Goal: Task Accomplishment & Management: Manage account settings

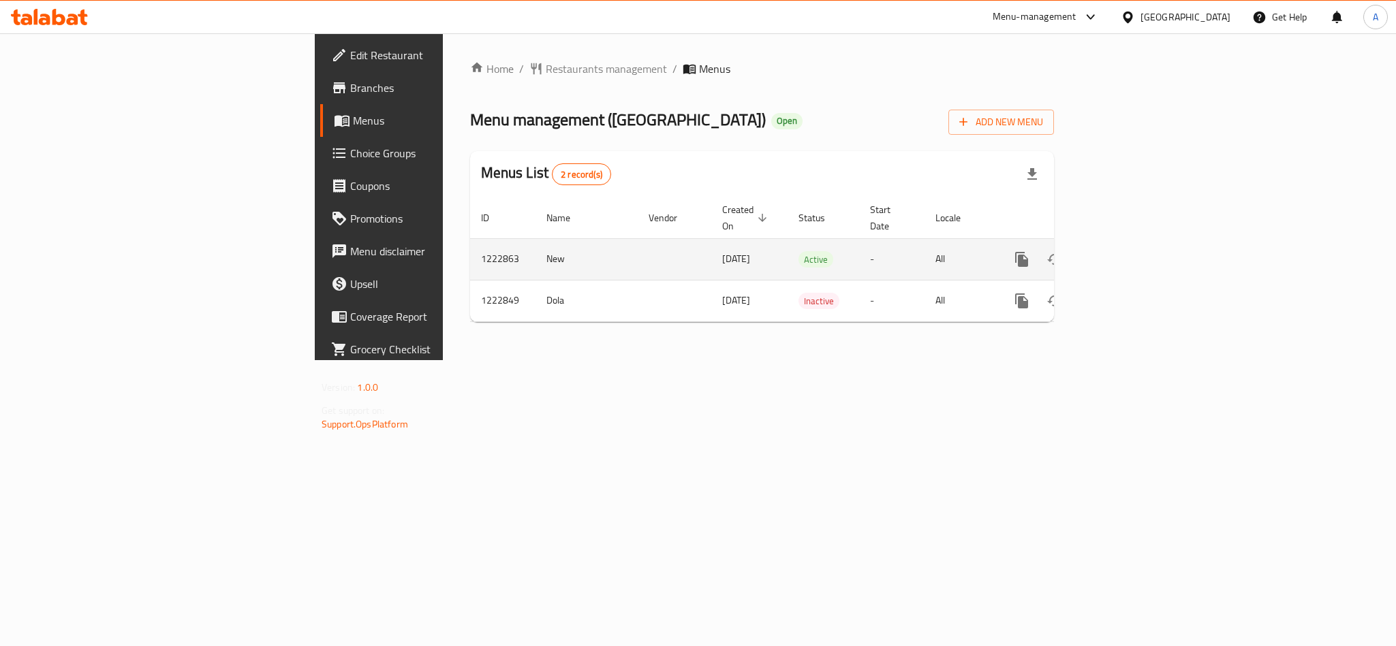
click at [1147, 248] on td "enhanced table" at bounding box center [1070, 259] width 153 height 42
click at [1136, 248] on link "enhanced table" at bounding box center [1119, 259] width 33 height 33
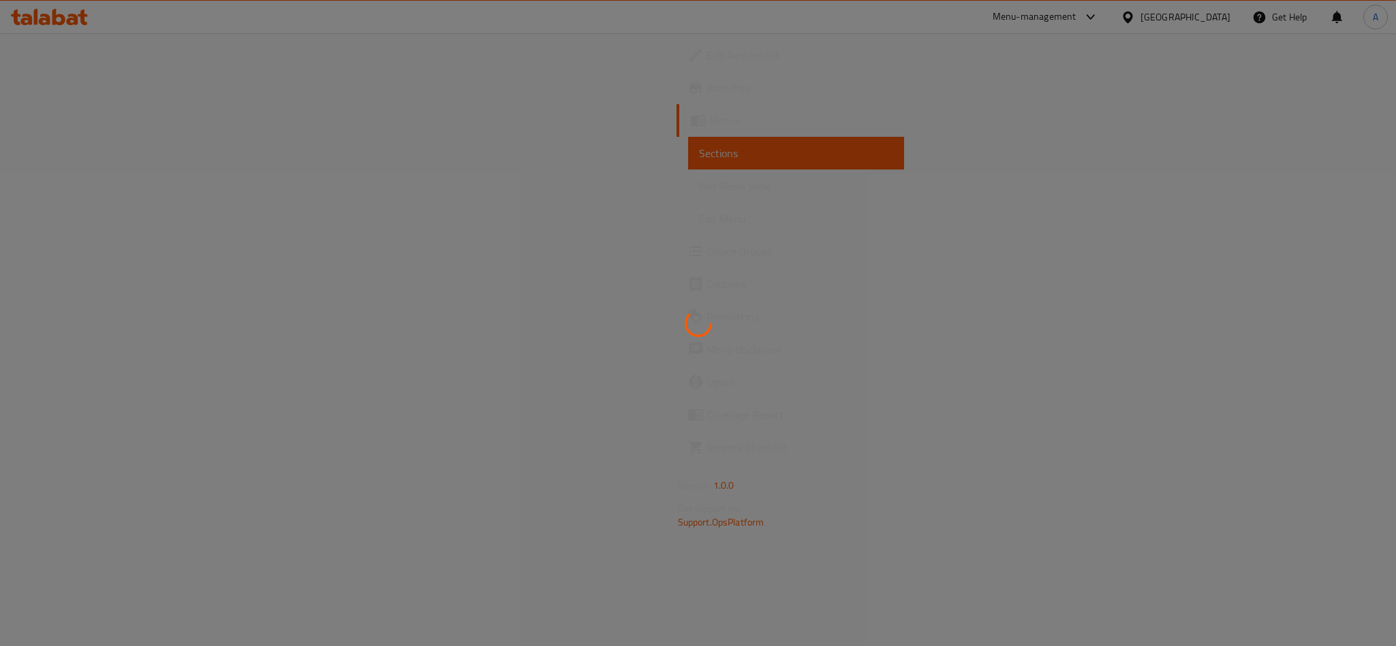
click at [906, 321] on div at bounding box center [698, 323] width 1396 height 646
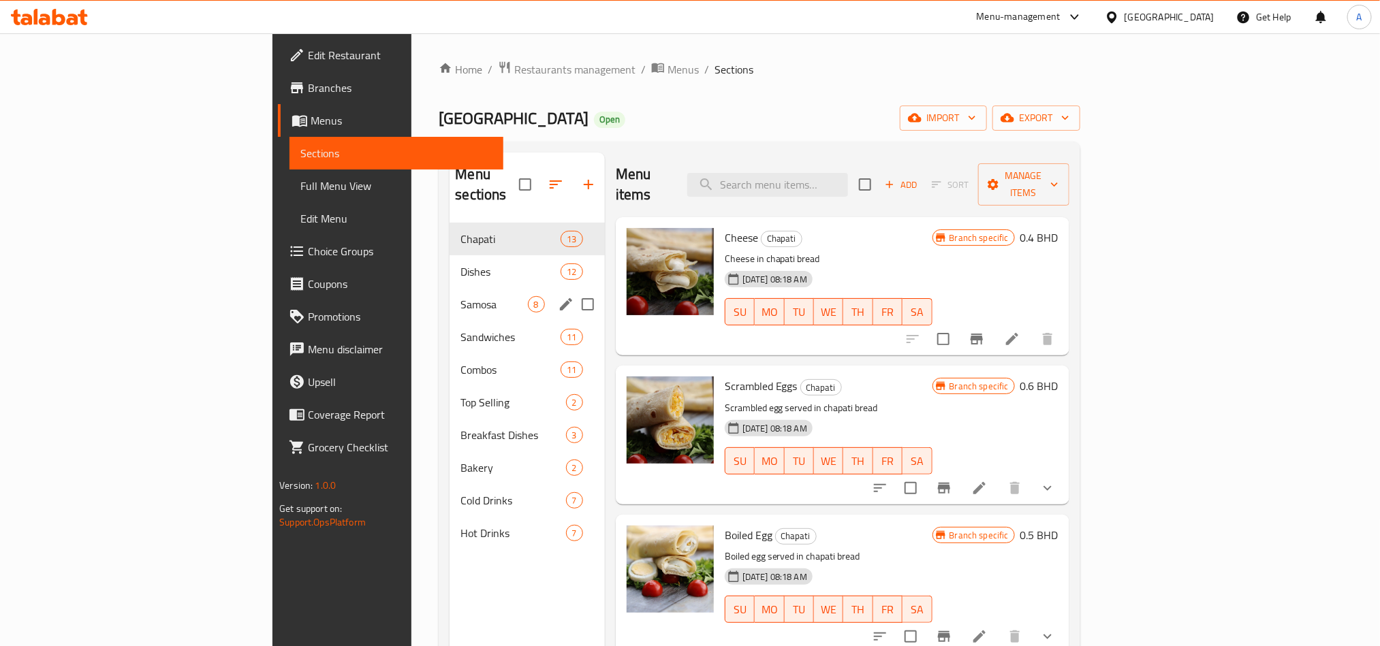
click at [450, 288] on div "Samosa 8" at bounding box center [527, 304] width 155 height 33
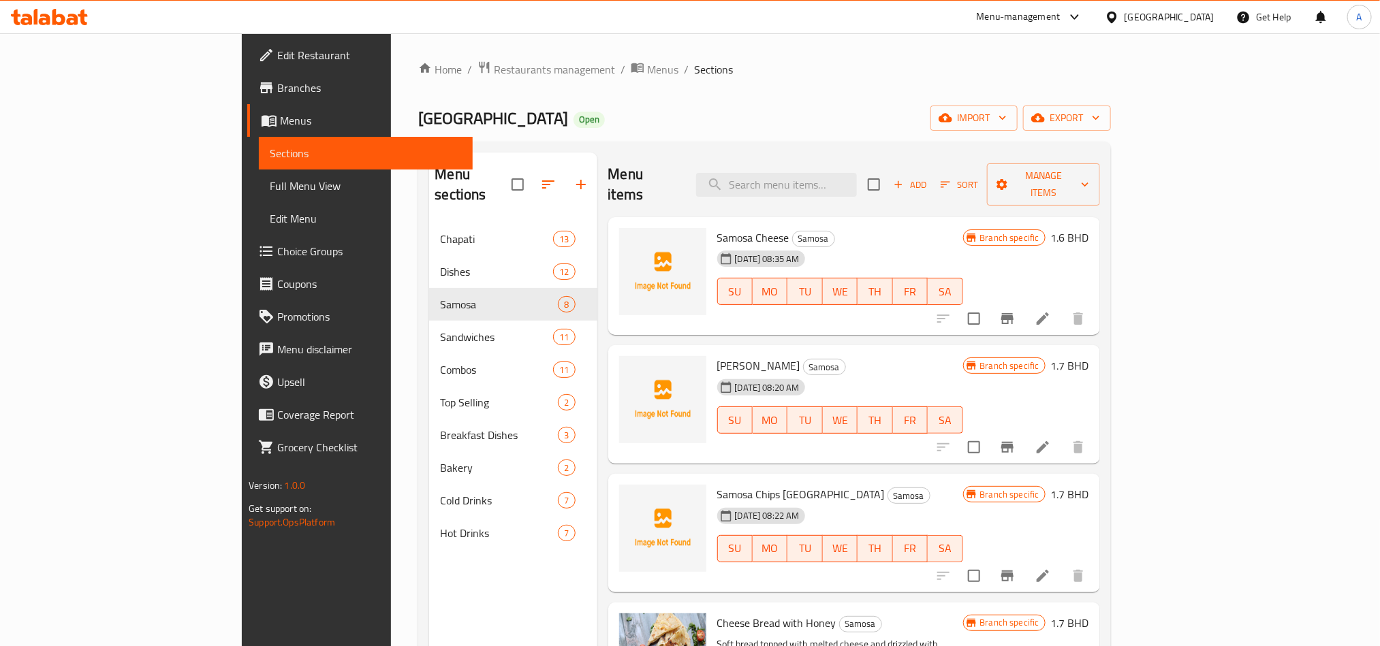
click at [717, 228] on span "Samosa Cheese" at bounding box center [753, 238] width 72 height 20
copy h6 "Samosa Cheese"
click at [956, 174] on div "Menu items Add Sort Manage items" at bounding box center [854, 185] width 492 height 65
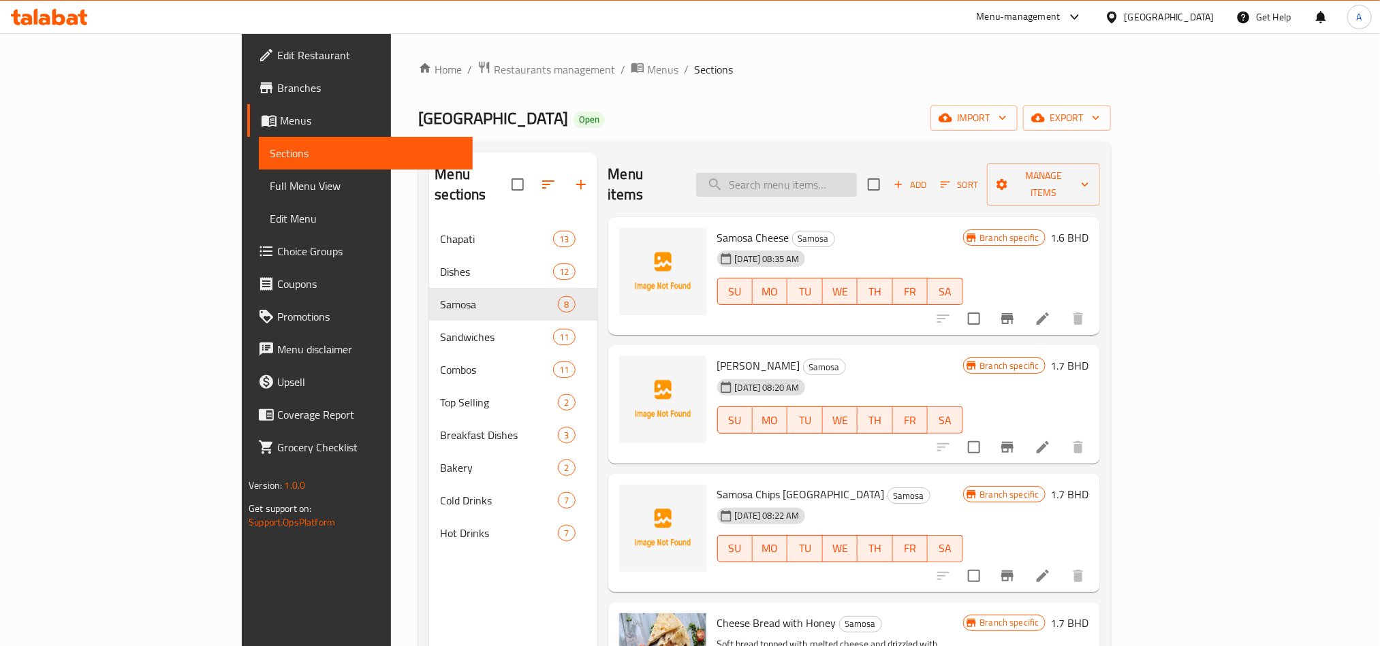
click at [857, 174] on input "search" at bounding box center [776, 185] width 161 height 24
paste input "Samosa Cheese"
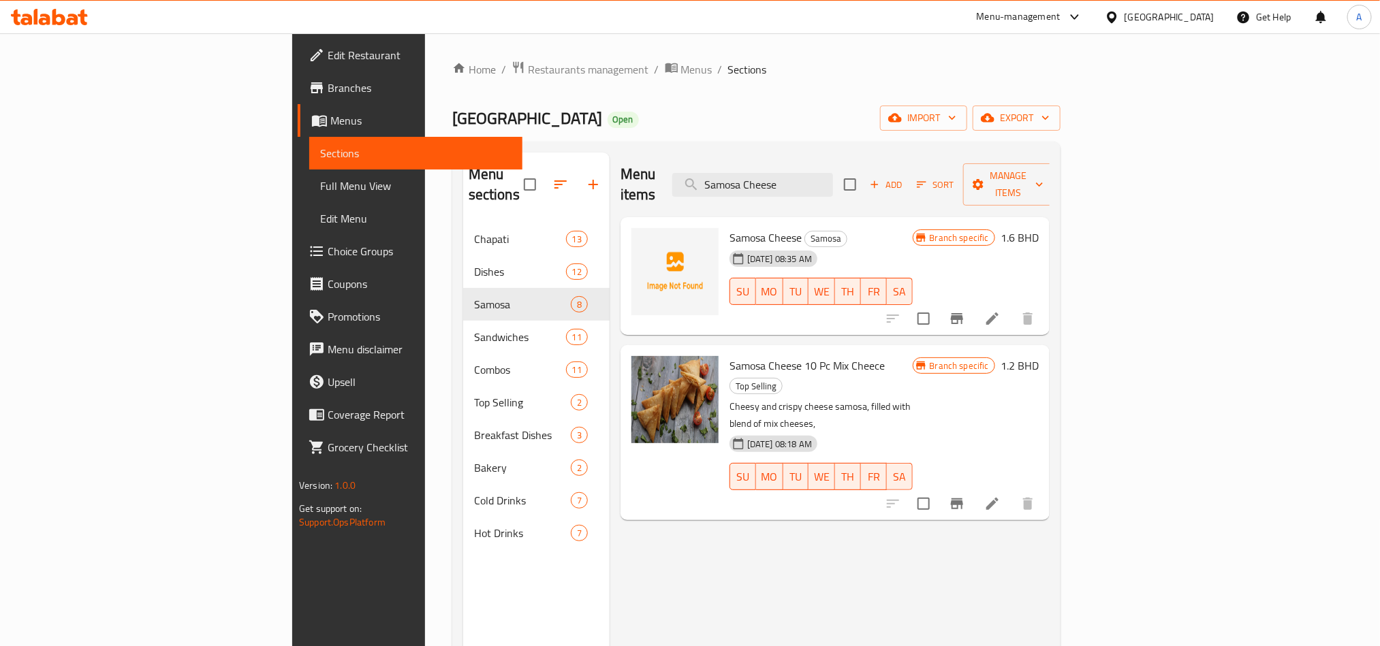
type input "Samosa Cheese"
click at [730, 228] on span "Samosa Cheese" at bounding box center [766, 238] width 72 height 20
click at [774, 356] on span "Samosa Cheese 10 Pc Mix Cheece" at bounding box center [807, 366] width 155 height 20
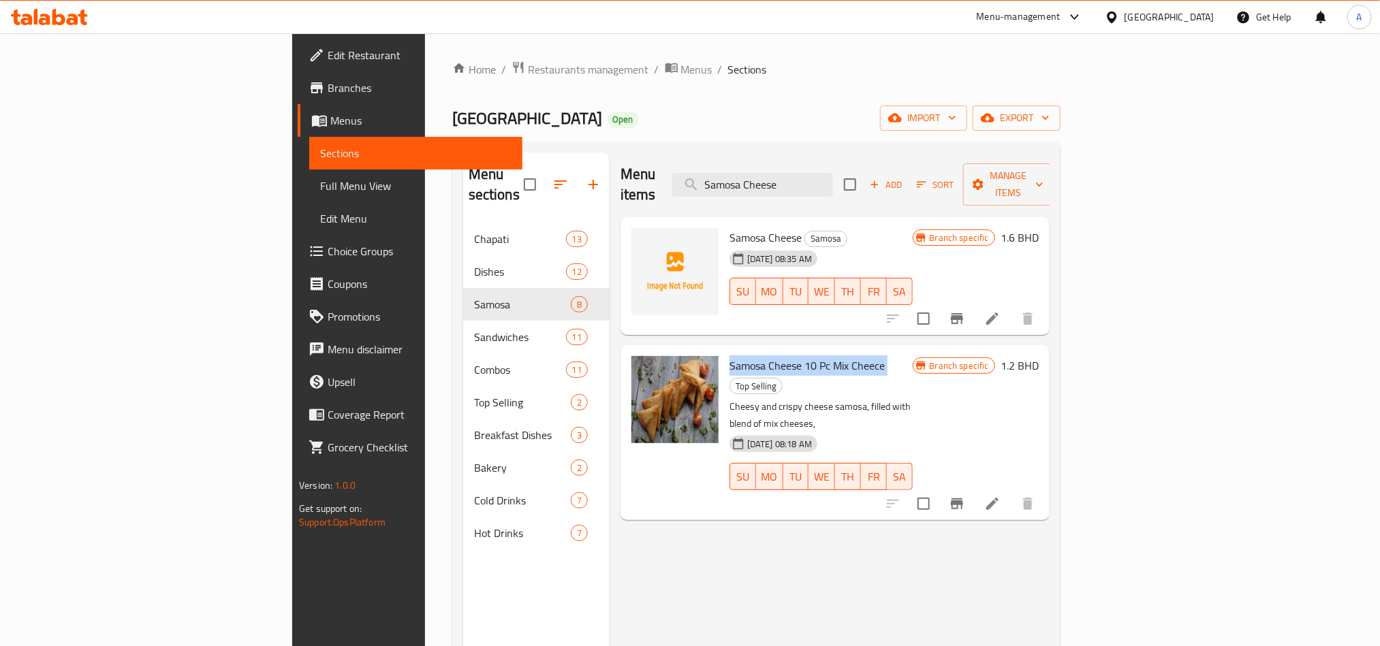
copy h6 "Samosa Cheese 10 Pc Mix Cheece"
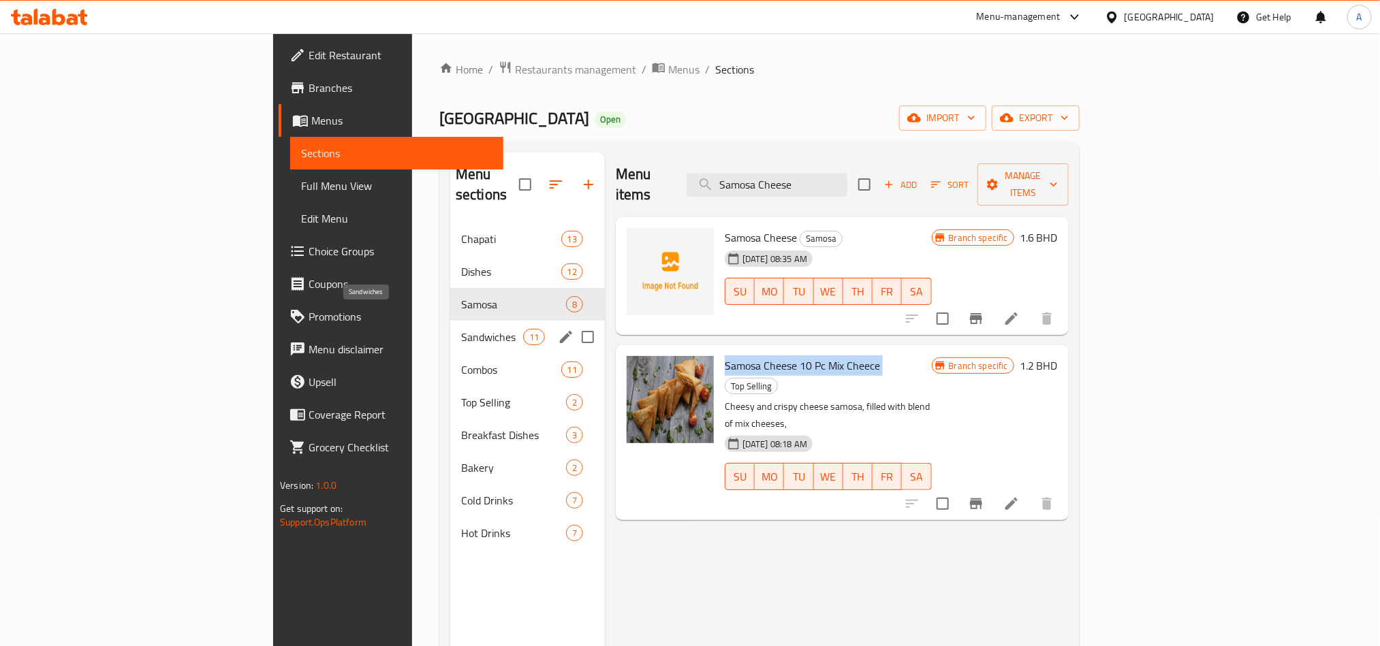
click at [461, 329] on span "Sandwiches" at bounding box center [492, 337] width 62 height 16
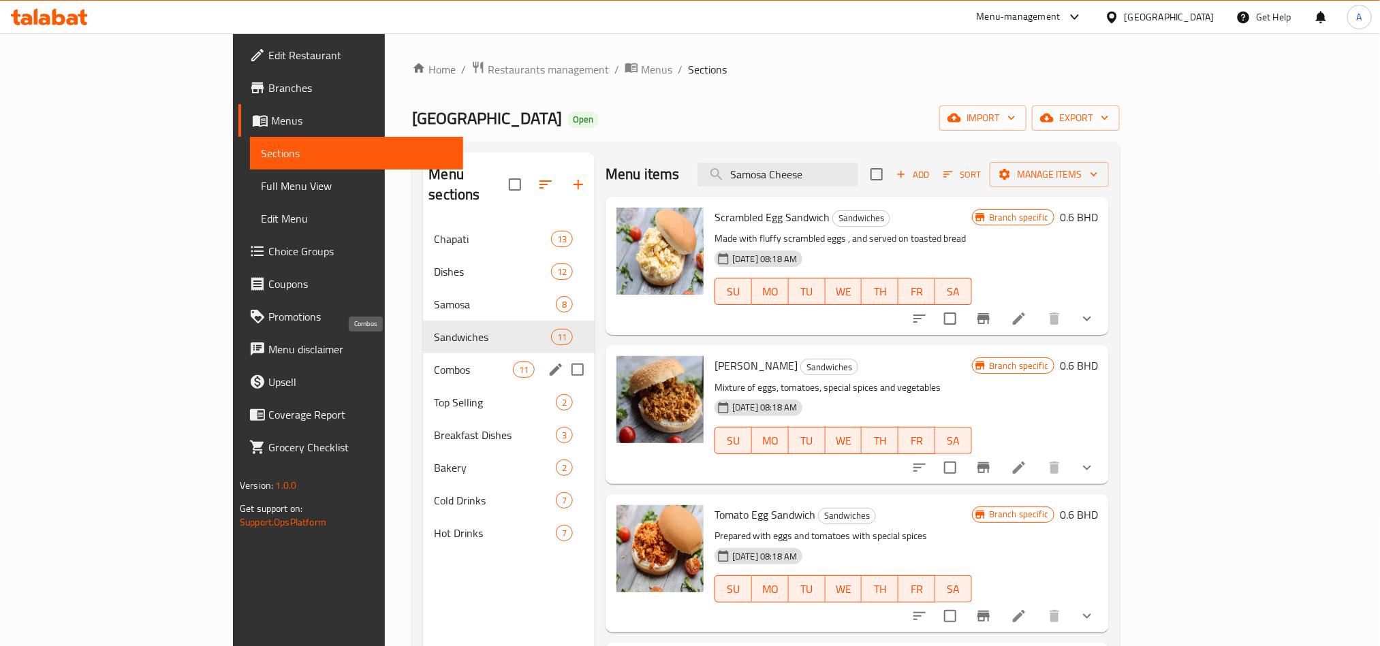
click at [434, 362] on span "Combos" at bounding box center [473, 370] width 78 height 16
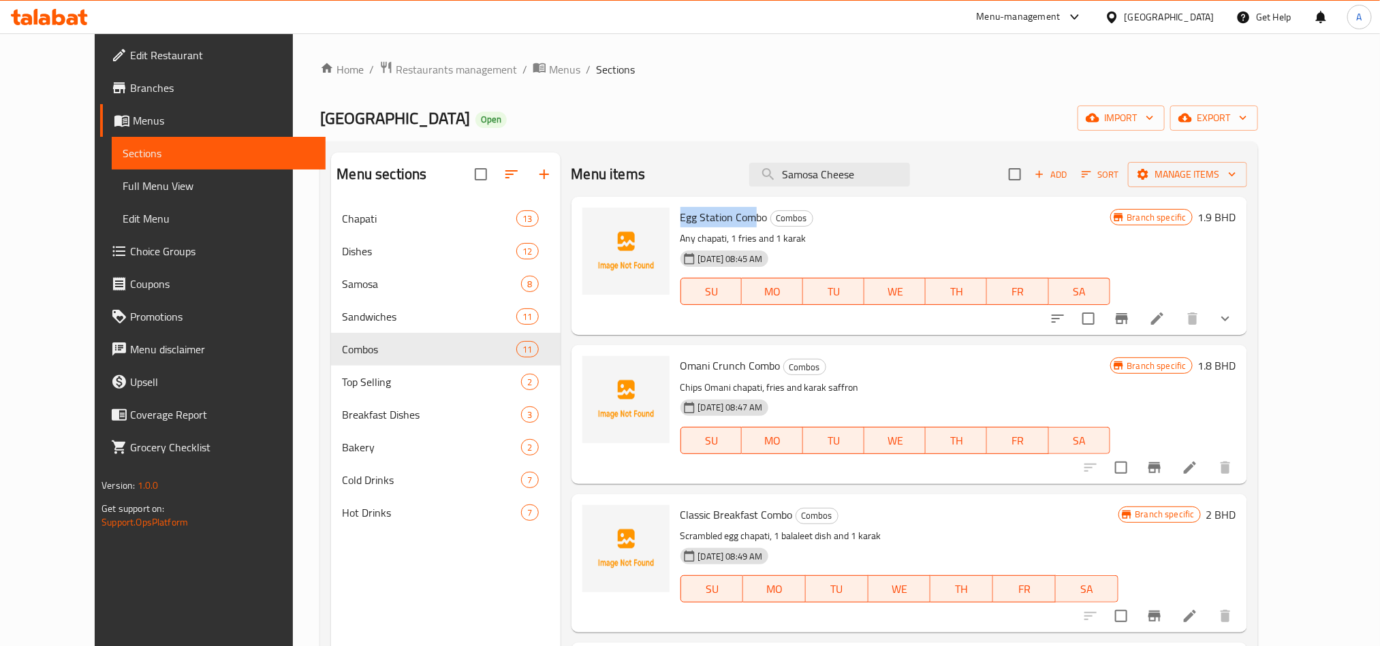
drag, startPoint x: 665, startPoint y: 215, endPoint x: 734, endPoint y: 211, distance: 68.9
click at [734, 211] on span "Egg Station Combo" at bounding box center [723, 217] width 87 height 20
drag, startPoint x: 667, startPoint y: 360, endPoint x: 725, endPoint y: 358, distance: 58.6
click at [725, 358] on span "Omani Crunch Combo" at bounding box center [730, 366] width 100 height 20
drag, startPoint x: 657, startPoint y: 518, endPoint x: 763, endPoint y: 501, distance: 107.5
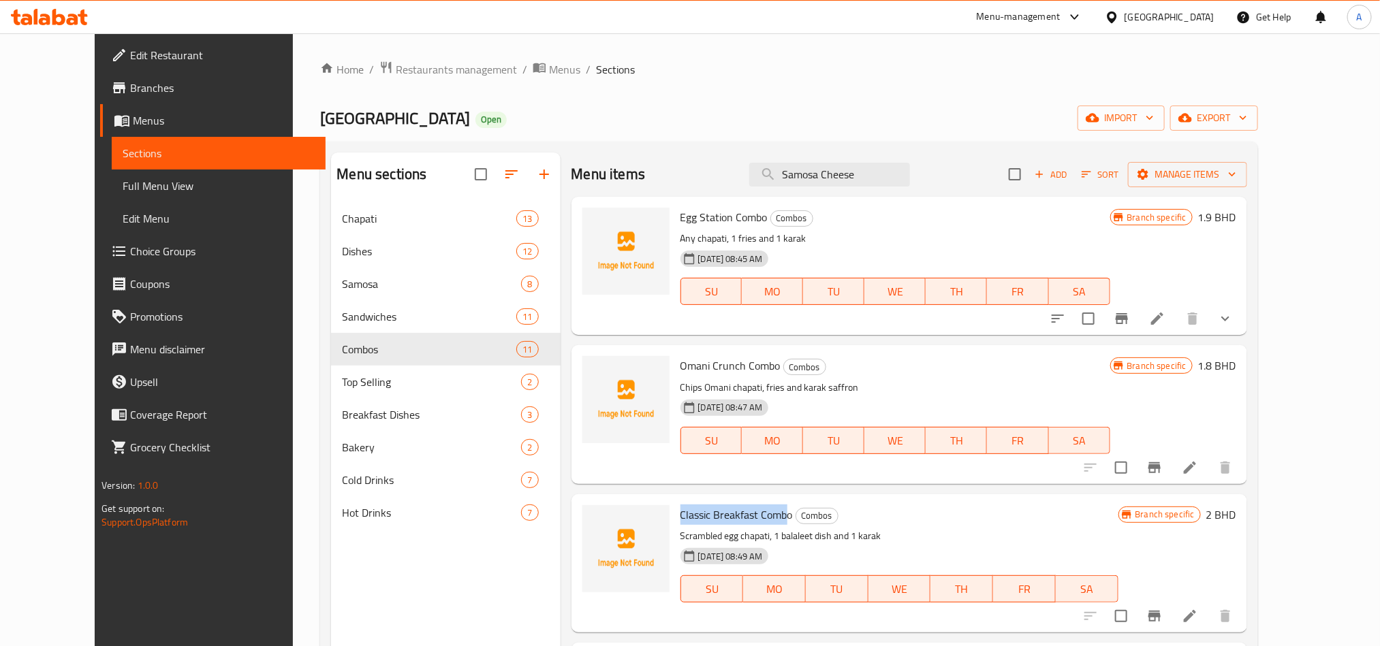
click at [762, 503] on div "Classic Breakfast Combo Combos Scrambled egg chapati, 1 balaleet dish and 1 kar…" at bounding box center [899, 563] width 449 height 127
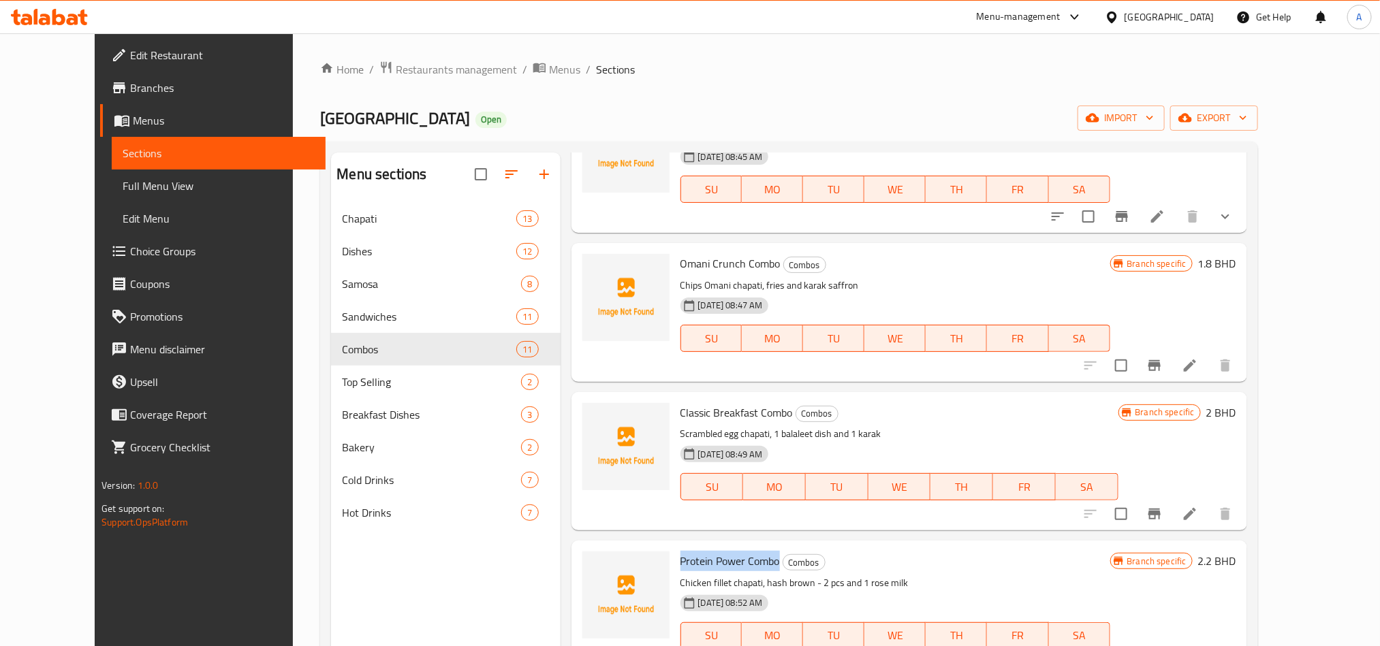
drag, startPoint x: 653, startPoint y: 552, endPoint x: 754, endPoint y: 544, distance: 101.8
click at [754, 544] on div "Protein Power Combo Combos Chicken fillet chapati, hash brown - 2 pcs and 1 ros…" at bounding box center [909, 610] width 676 height 138
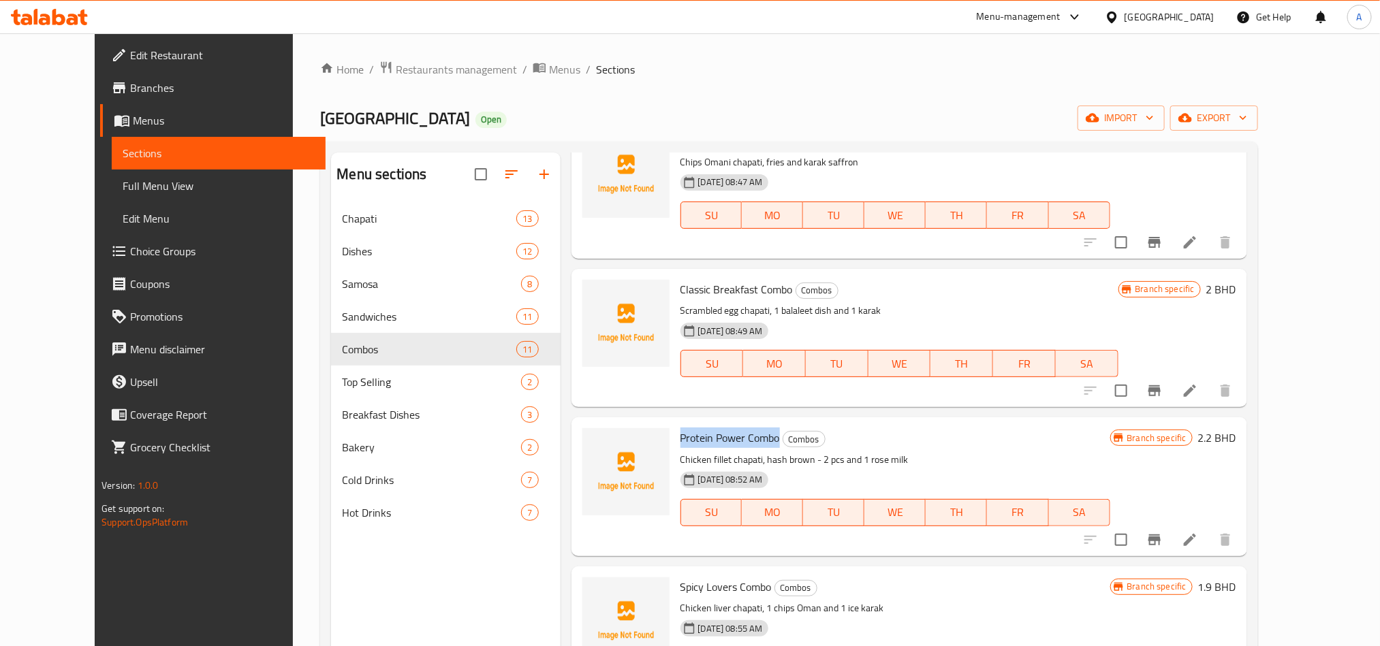
scroll to position [409, 0]
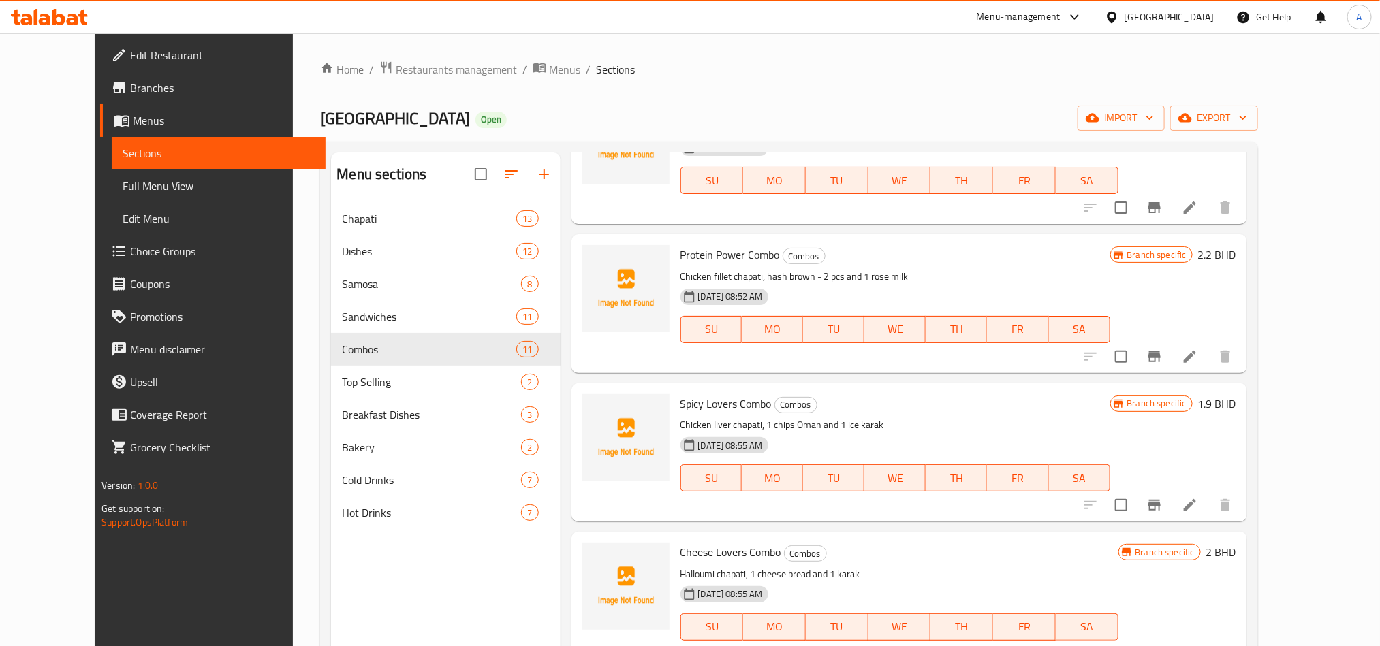
click at [680, 405] on span "Spicy Lovers Combo" at bounding box center [725, 404] width 91 height 20
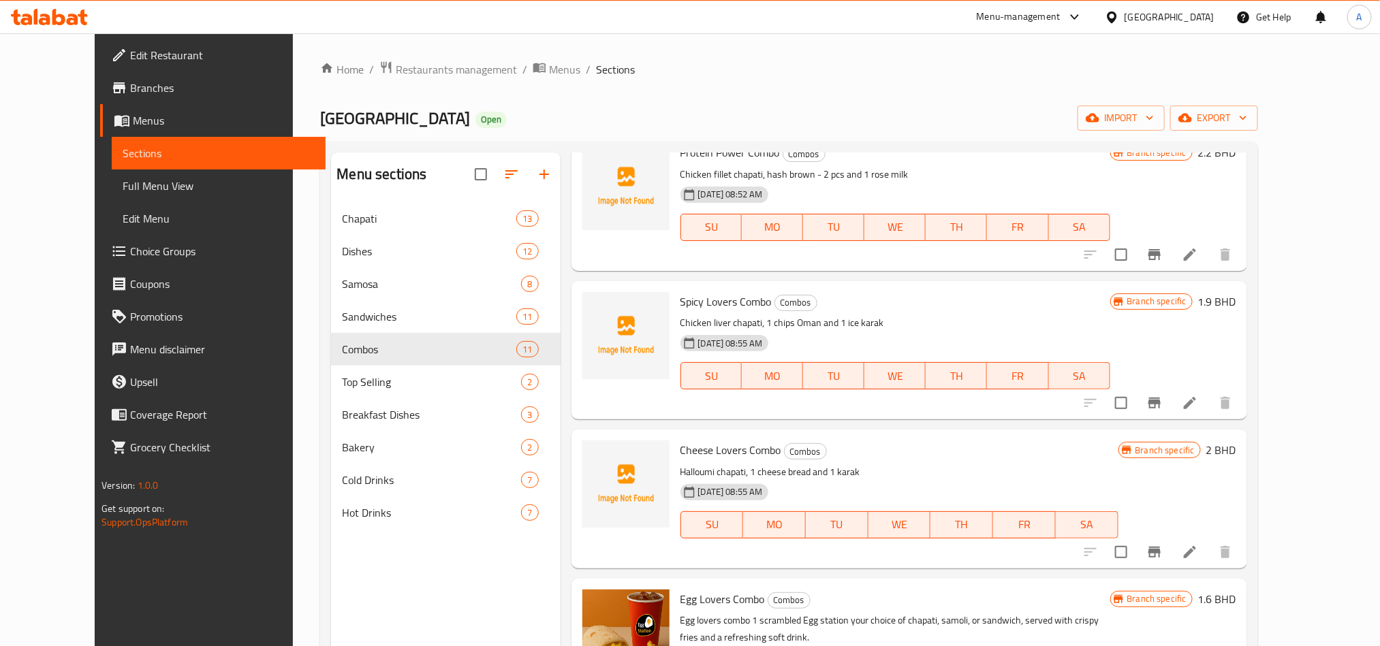
scroll to position [715, 0]
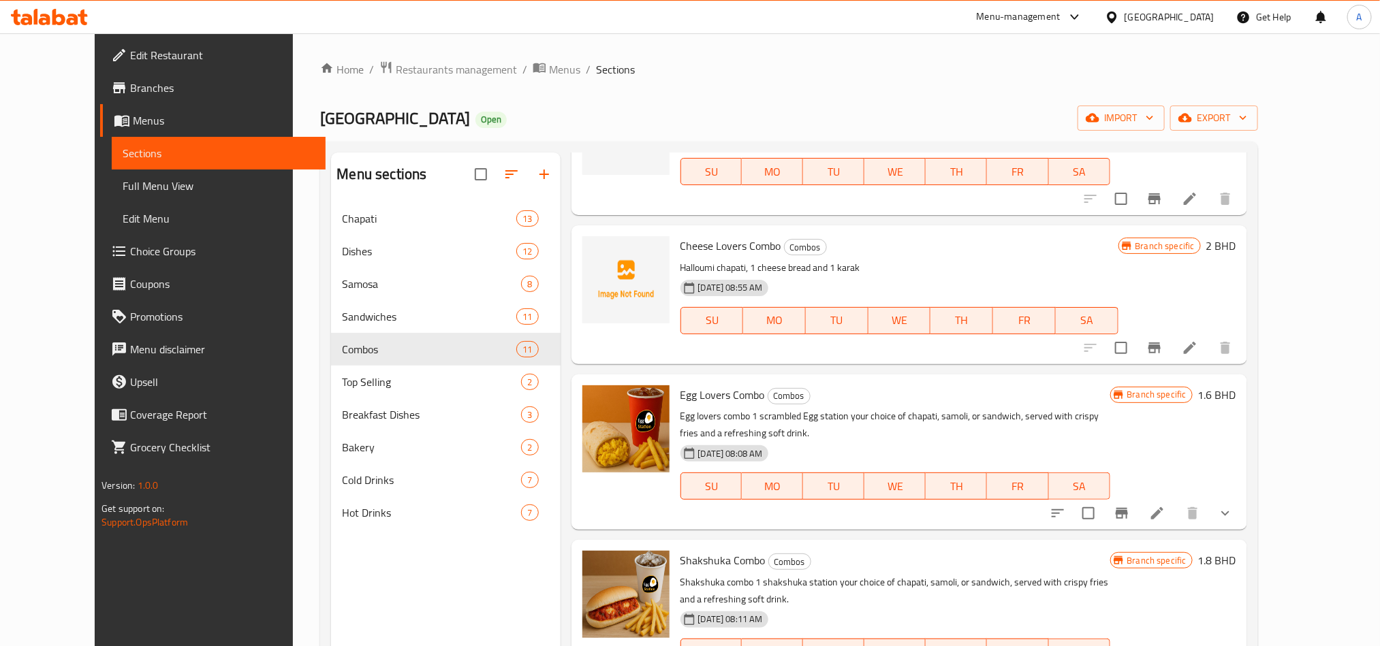
click at [1128, 512] on icon "Branch-specific-item" at bounding box center [1122, 513] width 12 height 11
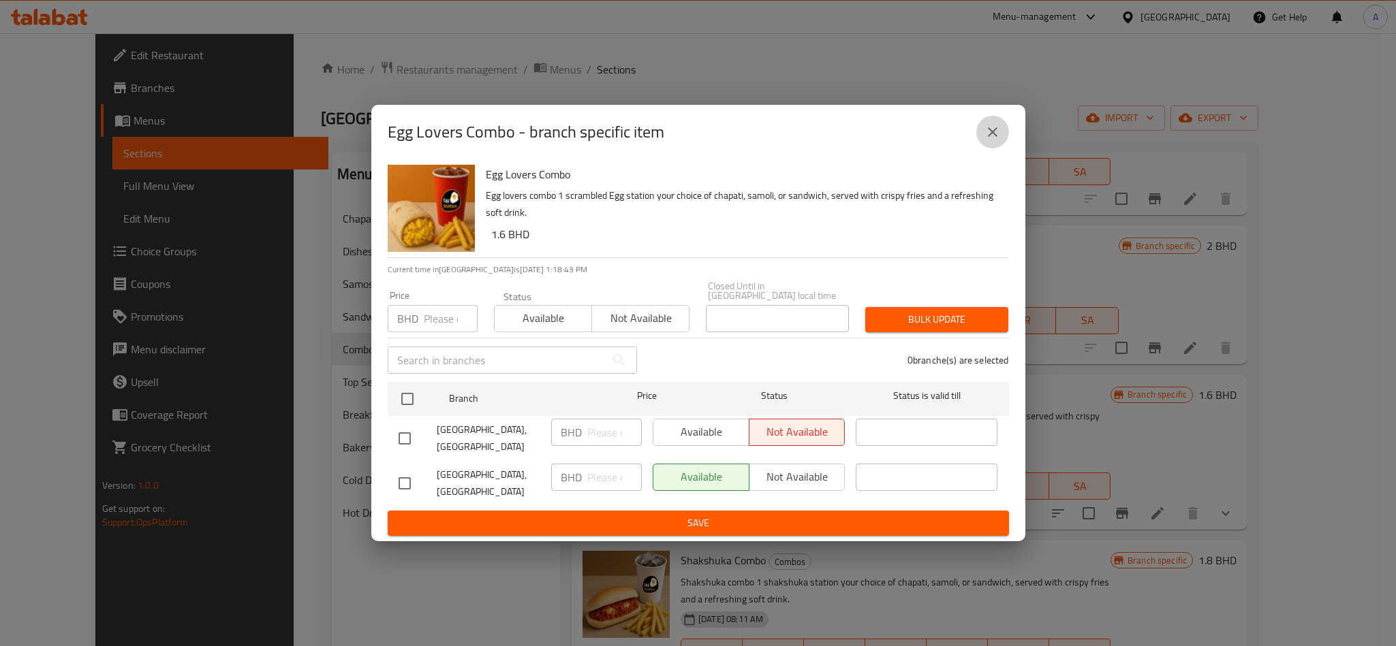
click at [1007, 148] on button "close" at bounding box center [992, 132] width 33 height 33
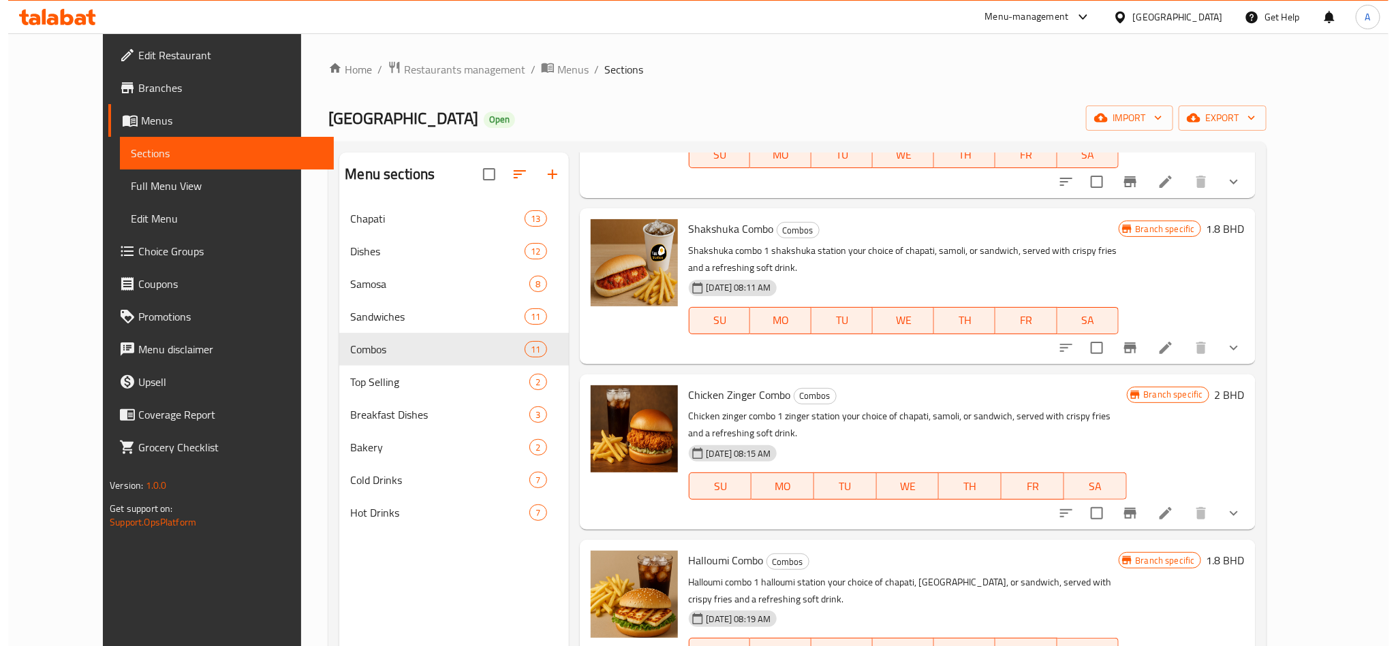
scroll to position [1057, 0]
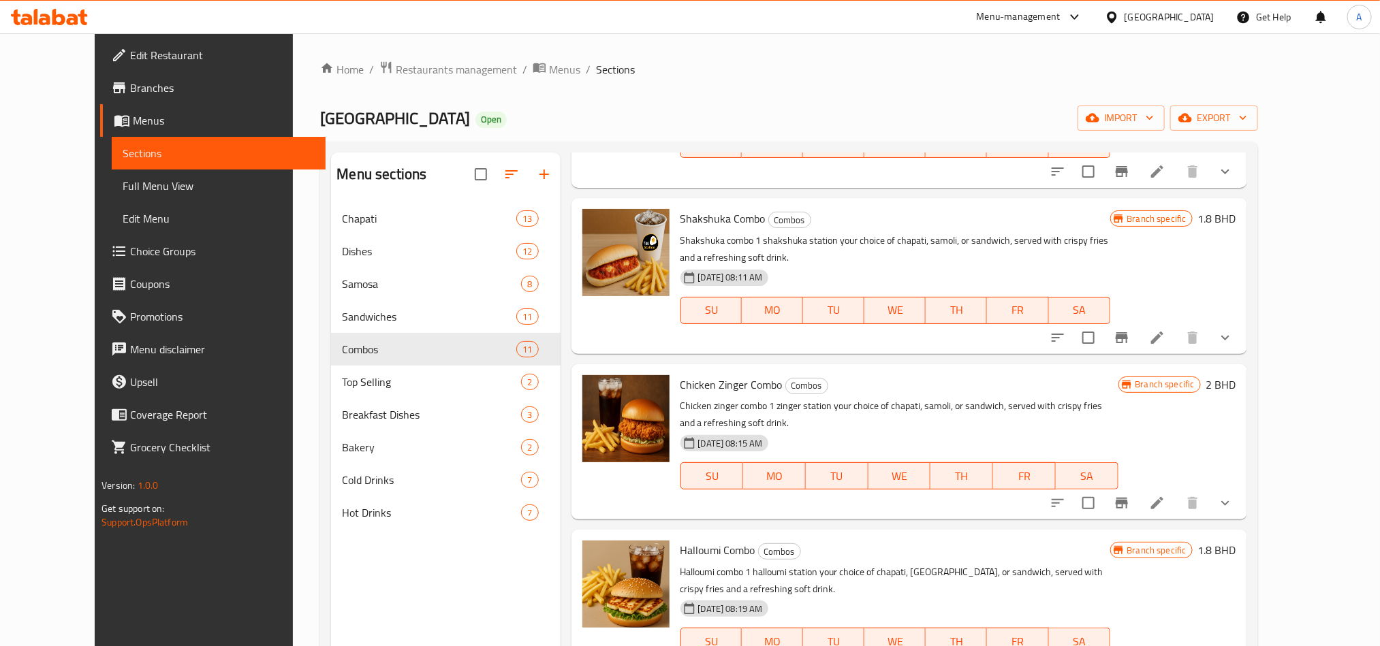
click at [1128, 498] on icon "Branch-specific-item" at bounding box center [1122, 503] width 12 height 11
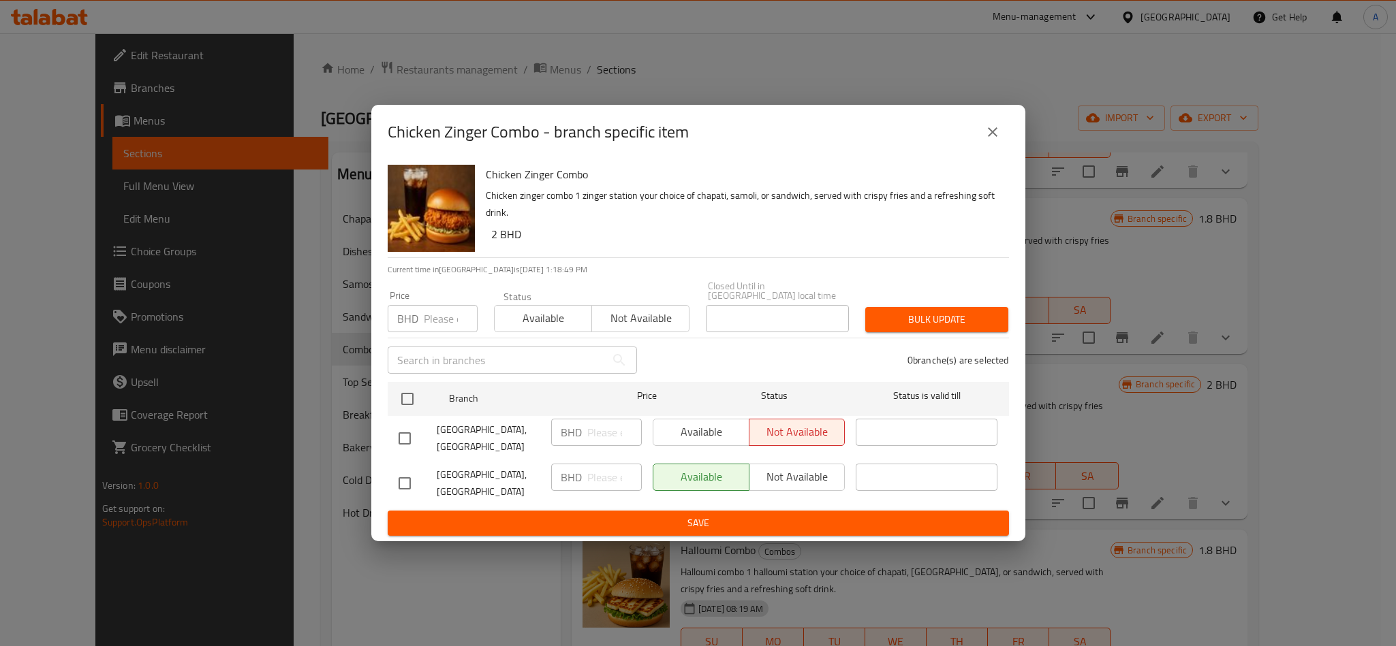
click at [985, 140] on icon "close" at bounding box center [992, 132] width 16 height 16
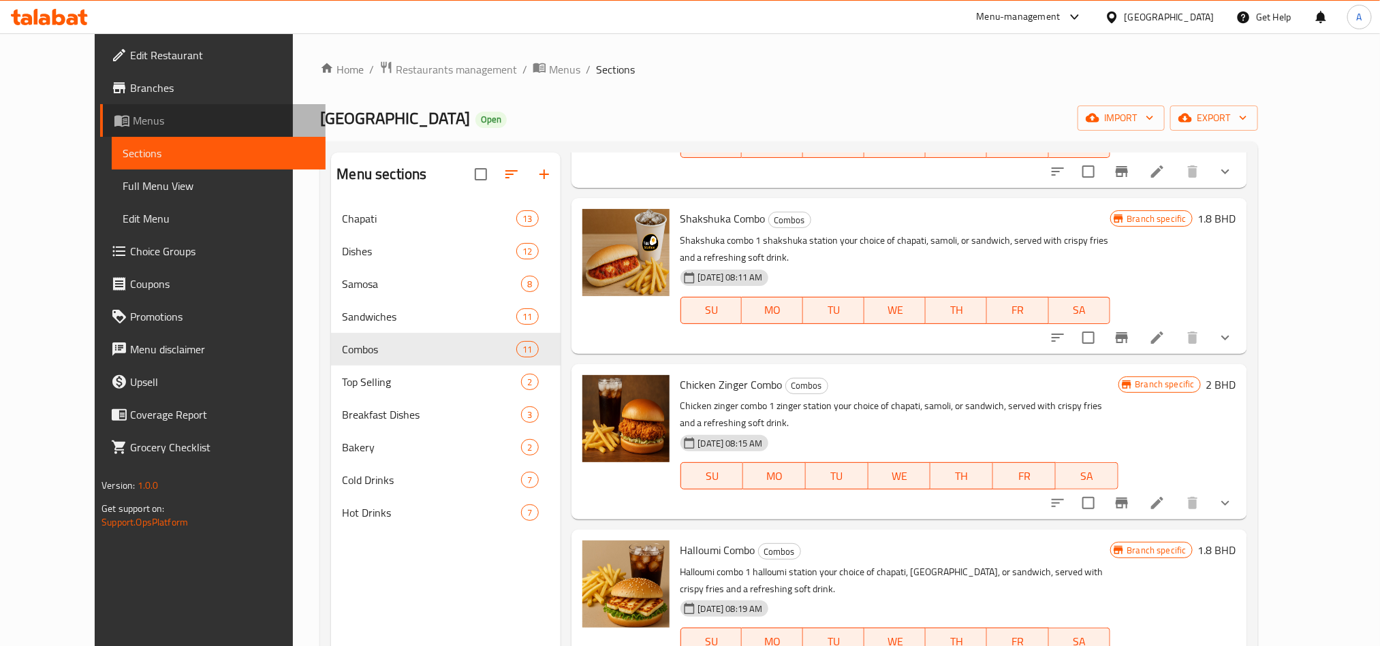
click at [170, 105] on link "Menus" at bounding box center [212, 120] width 225 height 33
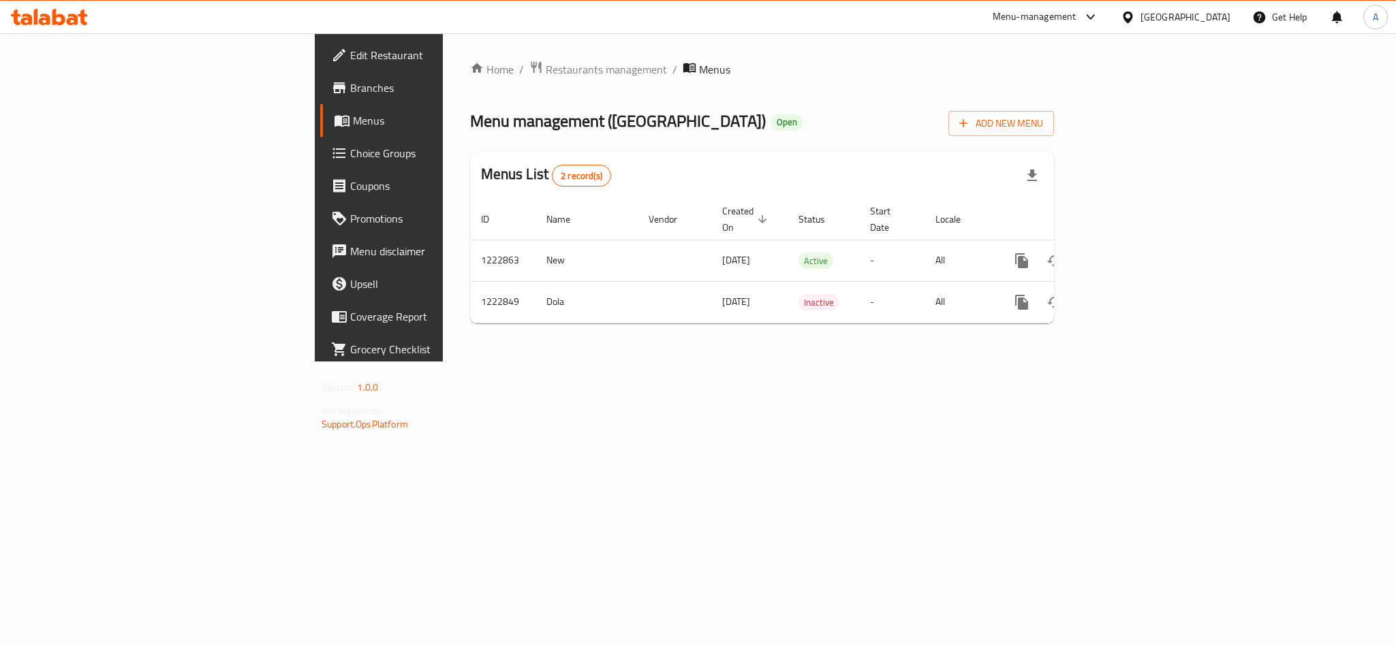
click at [350, 86] on span "Branches" at bounding box center [443, 88] width 187 height 16
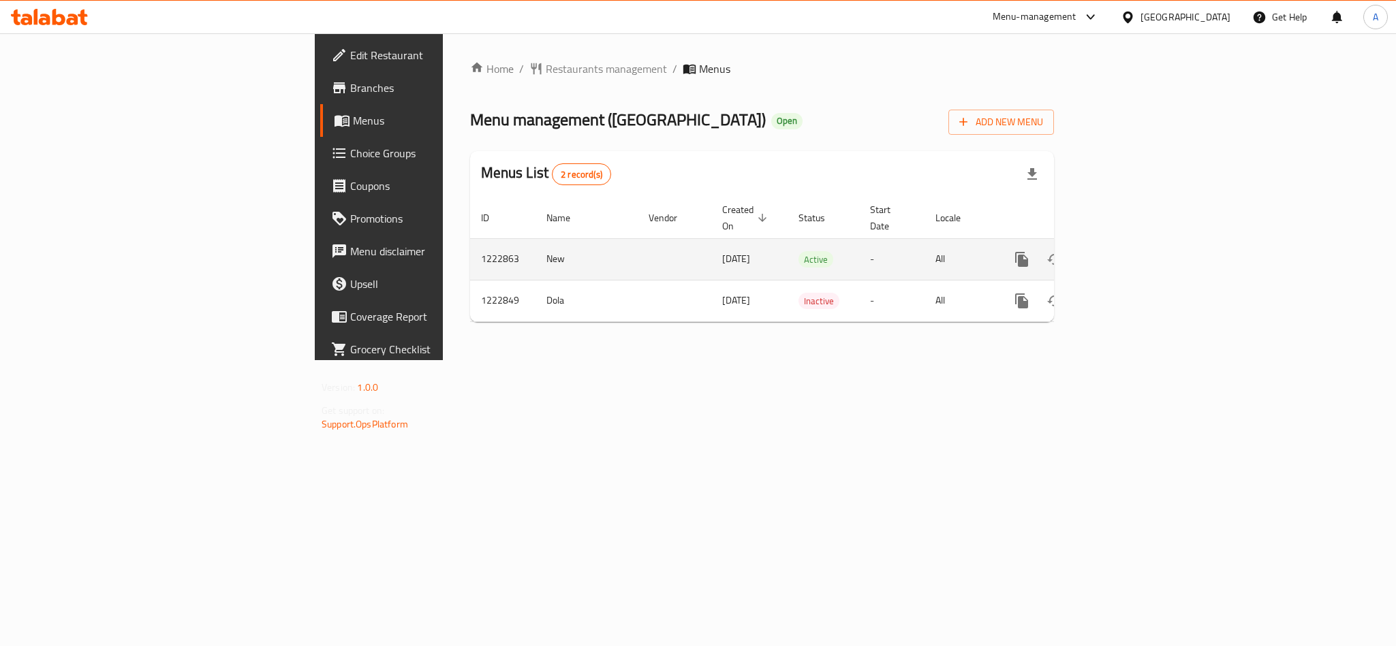
click at [1136, 258] on div "enhanced table" at bounding box center [1070, 259] width 131 height 33
click at [1128, 251] on icon "enhanced table" at bounding box center [1120, 259] width 16 height 16
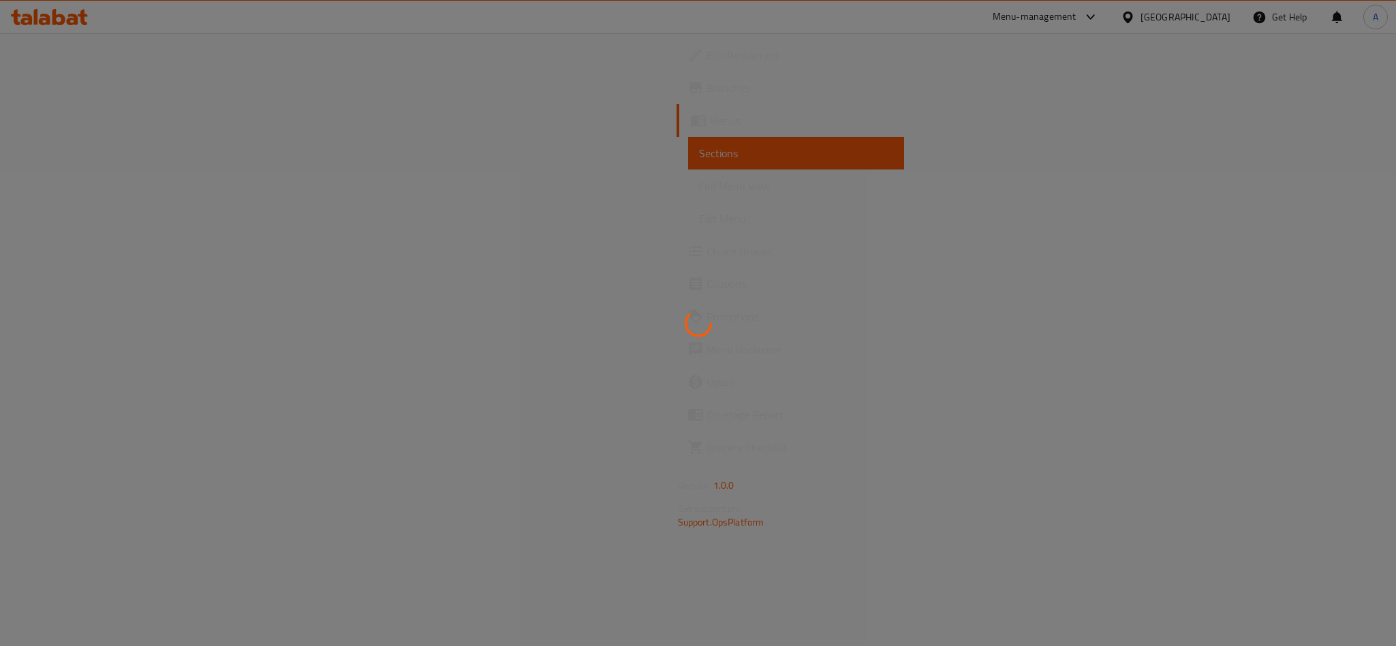
click at [864, 20] on div at bounding box center [698, 323] width 1396 height 646
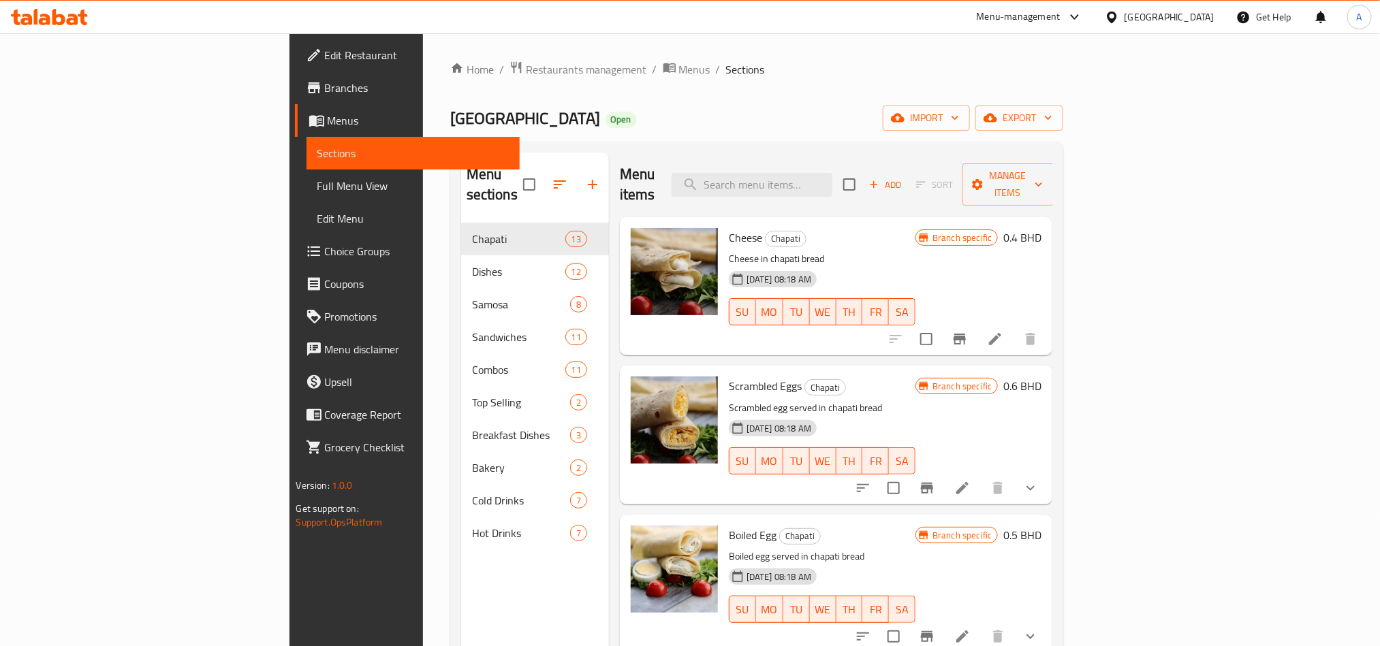
click at [1125, 19] on div at bounding box center [1115, 17] width 20 height 15
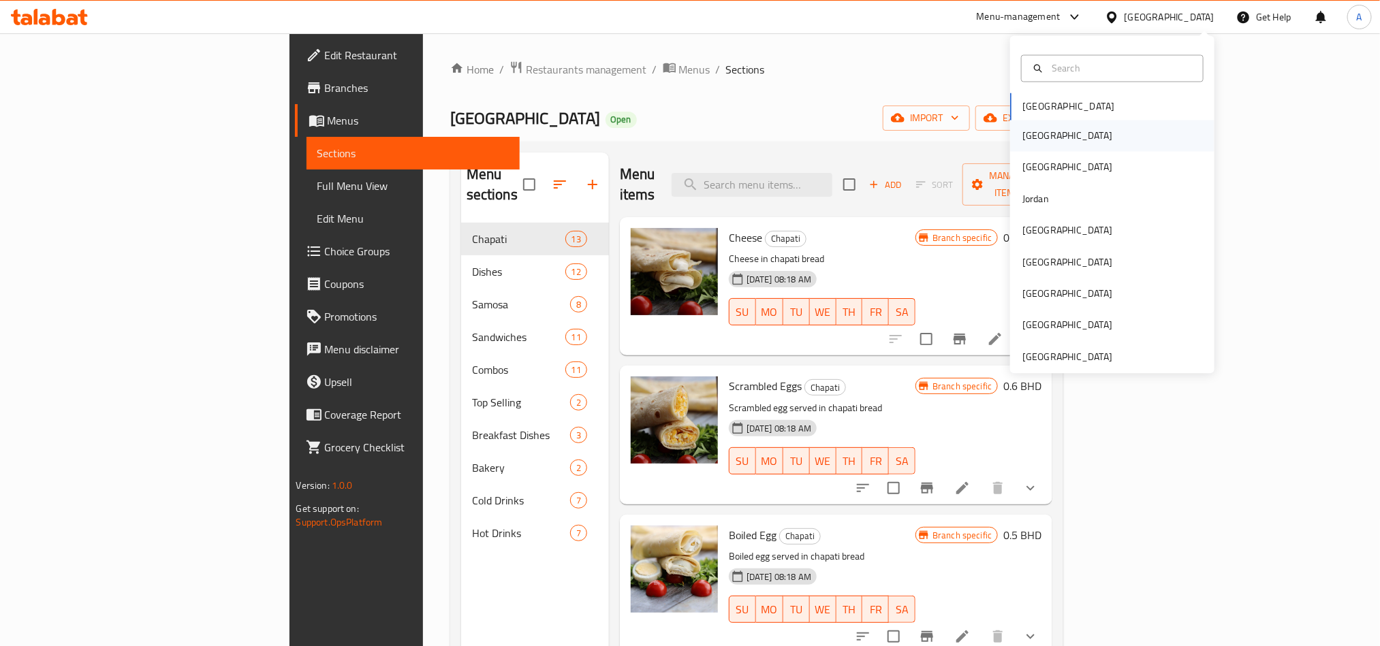
click at [1024, 143] on div "Egypt" at bounding box center [1067, 136] width 90 height 15
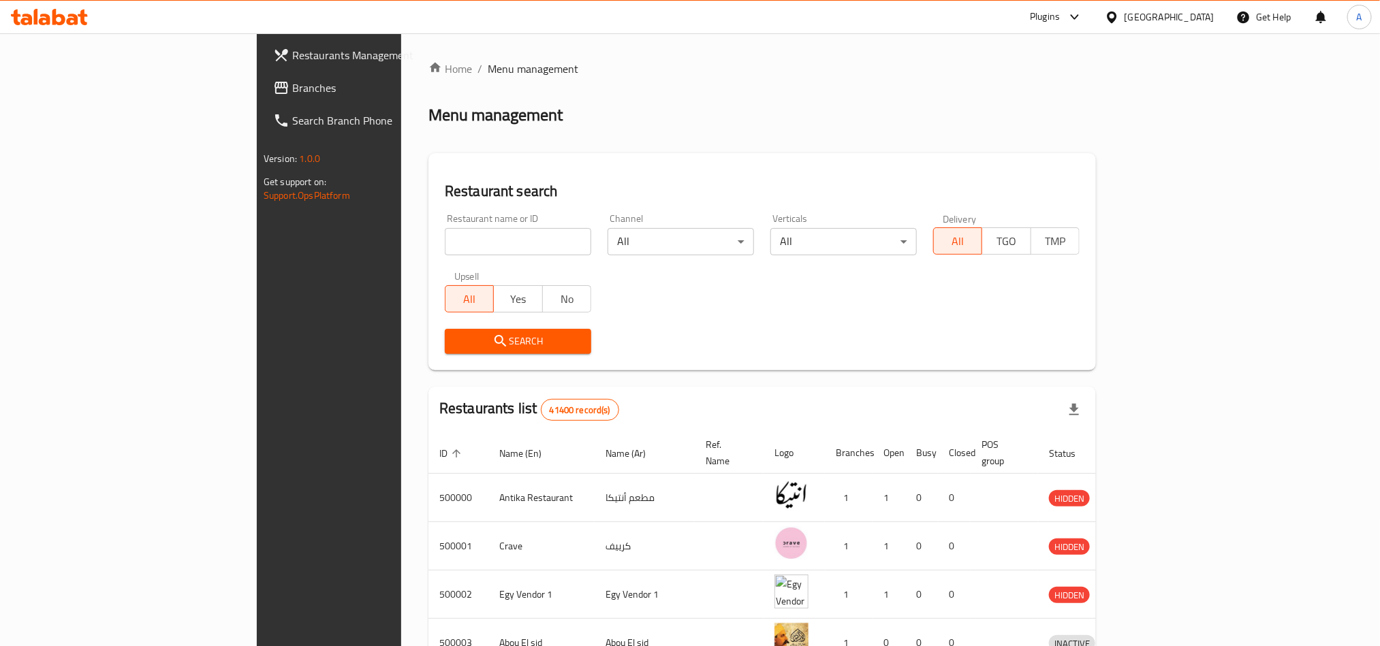
click at [478, 234] on input "search" at bounding box center [518, 241] width 146 height 27
paste input "774083"
type input "774083"
click button "Search" at bounding box center [518, 341] width 146 height 25
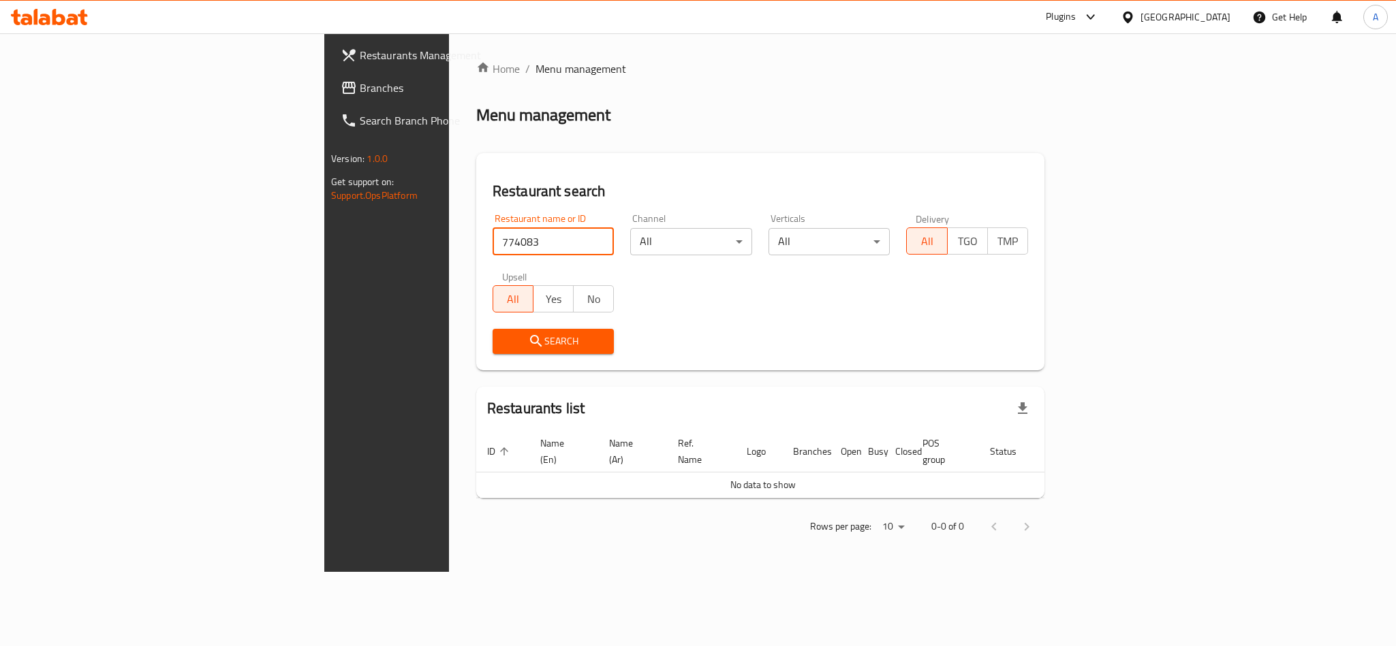
click at [1099, 12] on div at bounding box center [1087, 17] width 22 height 16
click at [1040, 127] on div "Menu-management" at bounding box center [1015, 123] width 84 height 15
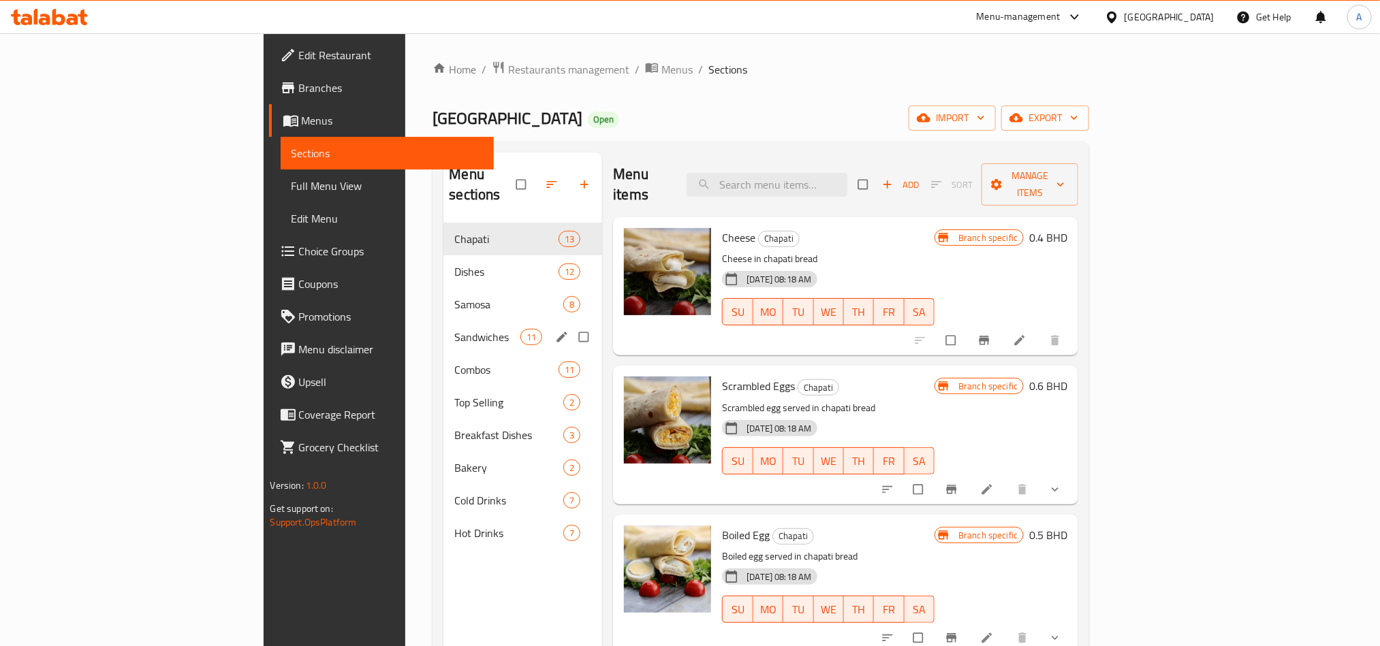
click at [443, 362] on div "Combos 11" at bounding box center [522, 370] width 159 height 33
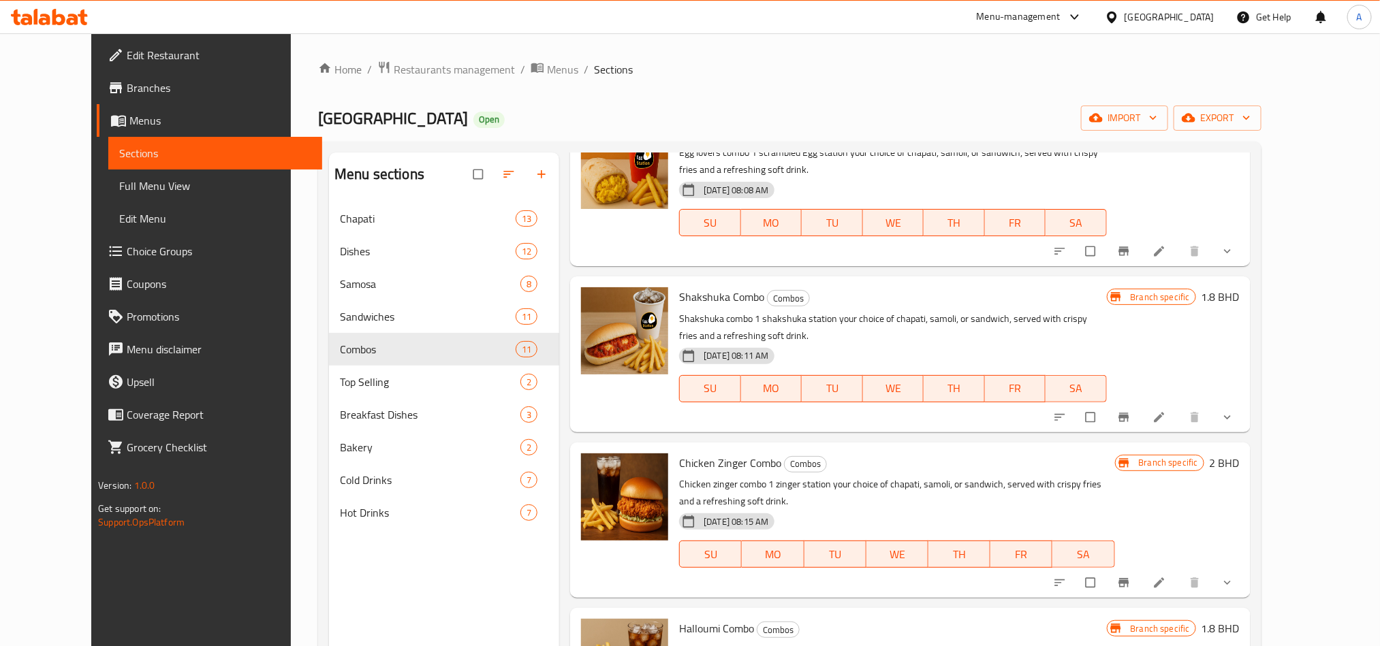
scroll to position [869, 0]
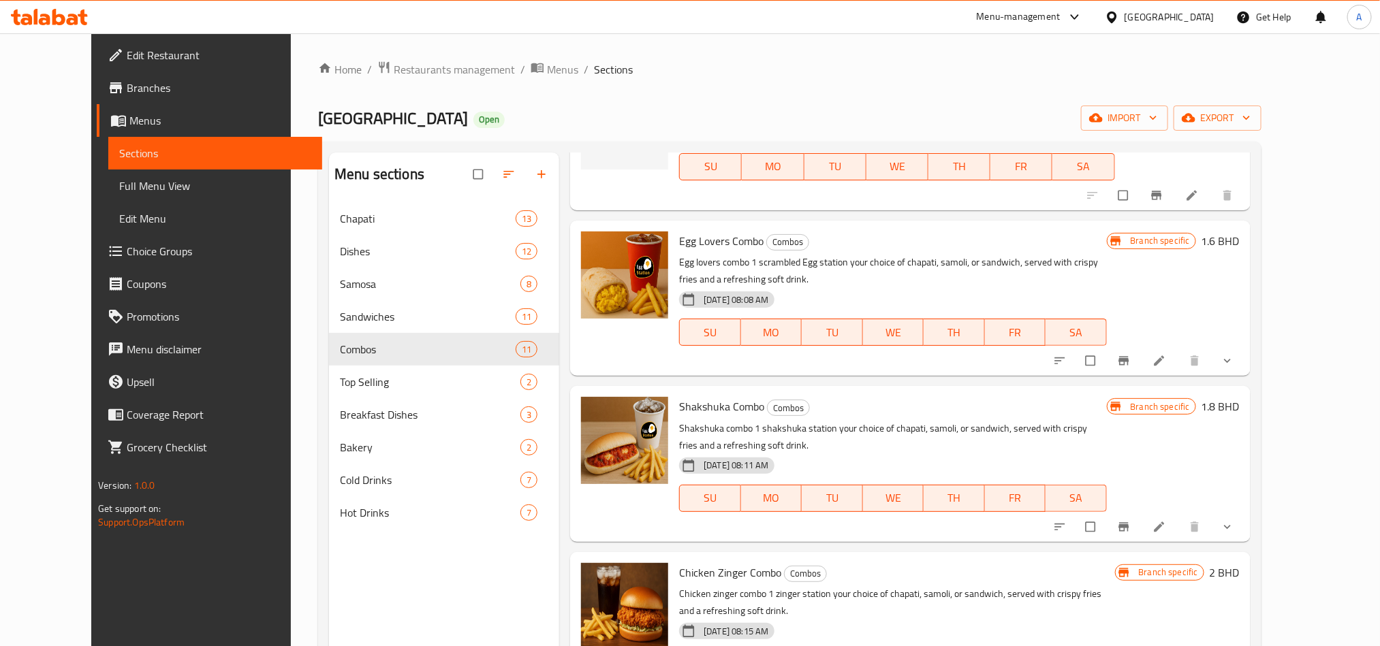
click at [1131, 362] on icon "Branch-specific-item" at bounding box center [1124, 361] width 14 height 14
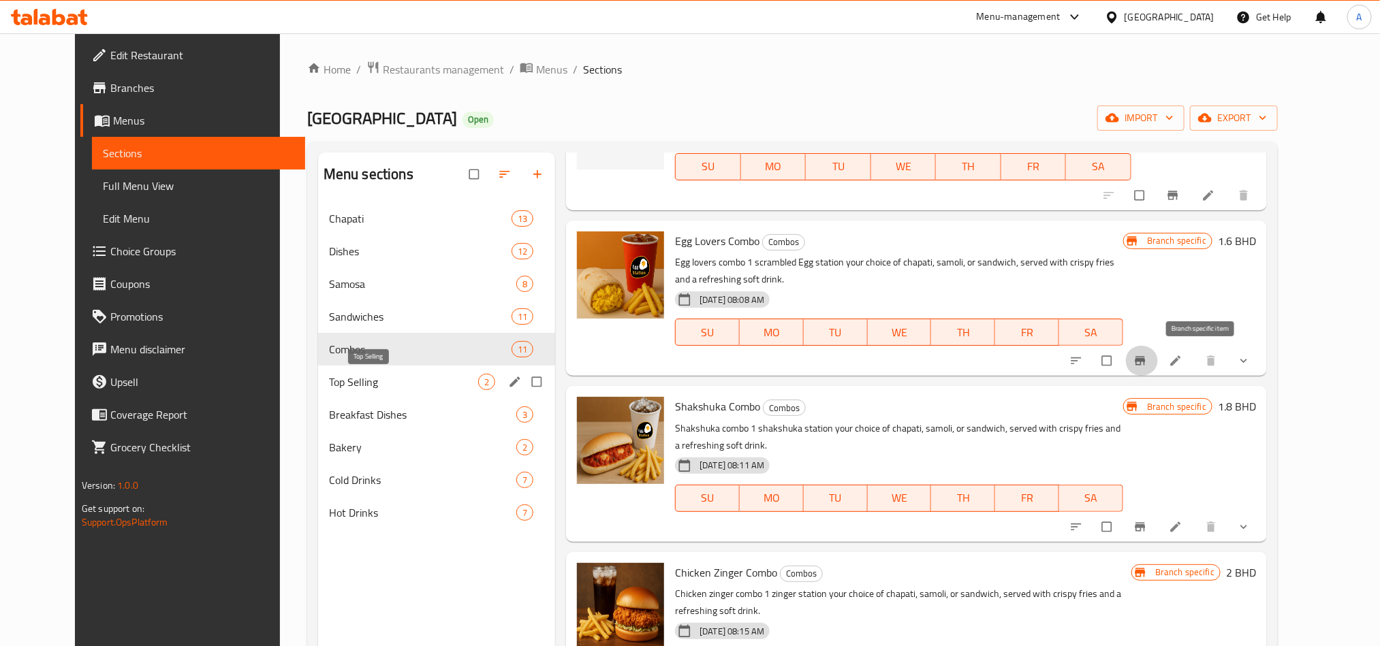
click at [364, 382] on span "Top Selling" at bounding box center [403, 382] width 149 height 16
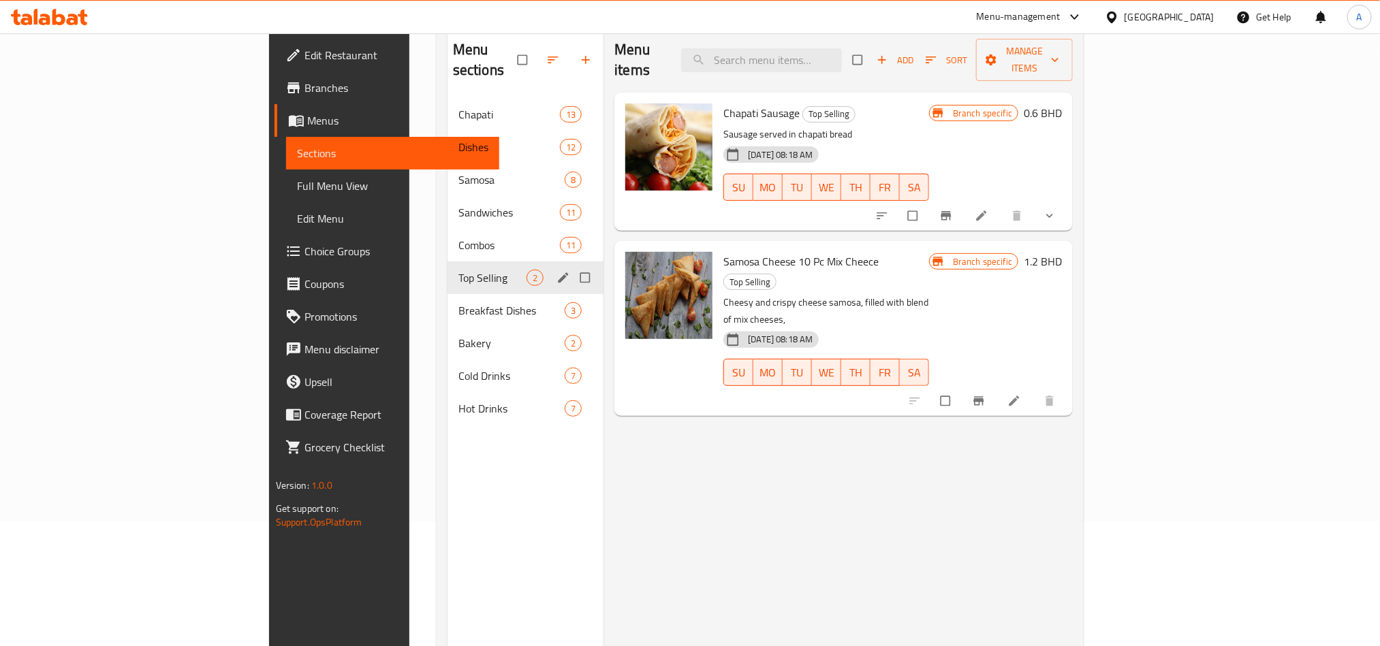
scroll to position [89, 0]
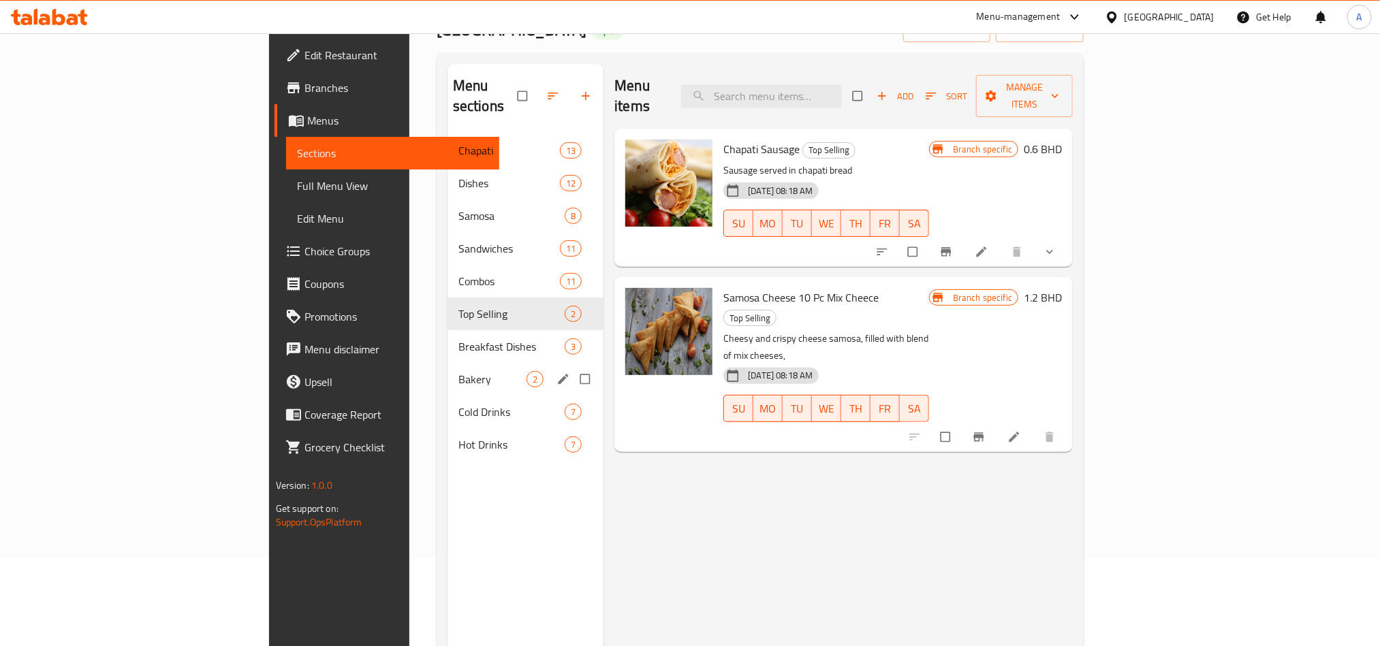
click at [448, 363] on div "Bakery 2" at bounding box center [526, 379] width 157 height 33
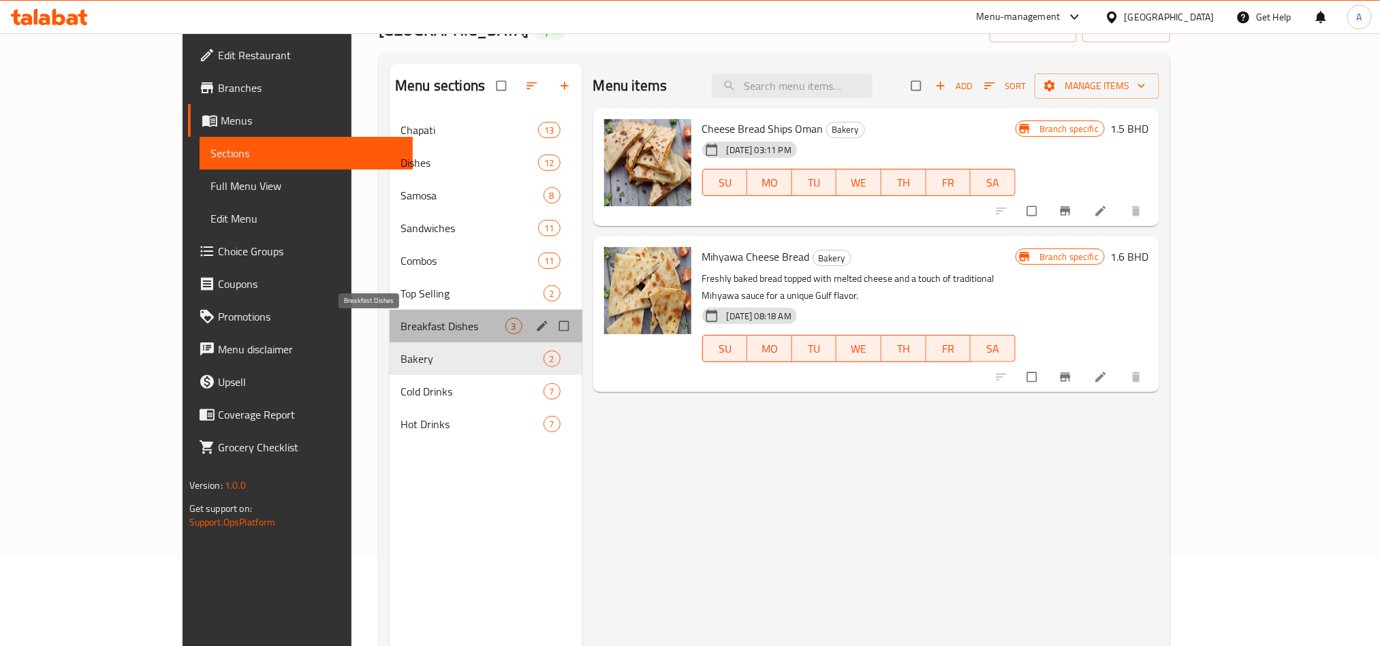
click at [401, 318] on span "Breakfast Dishes" at bounding box center [453, 326] width 104 height 16
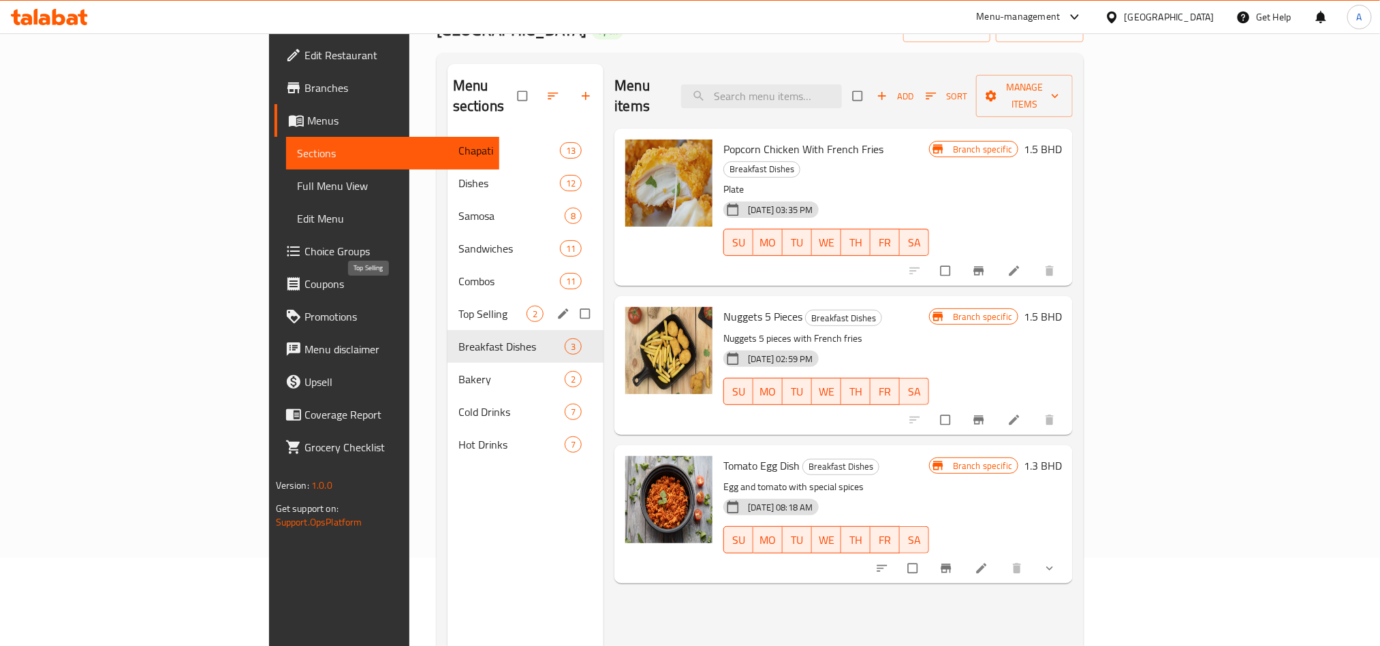
click at [458, 306] on span "Top Selling" at bounding box center [492, 314] width 68 height 16
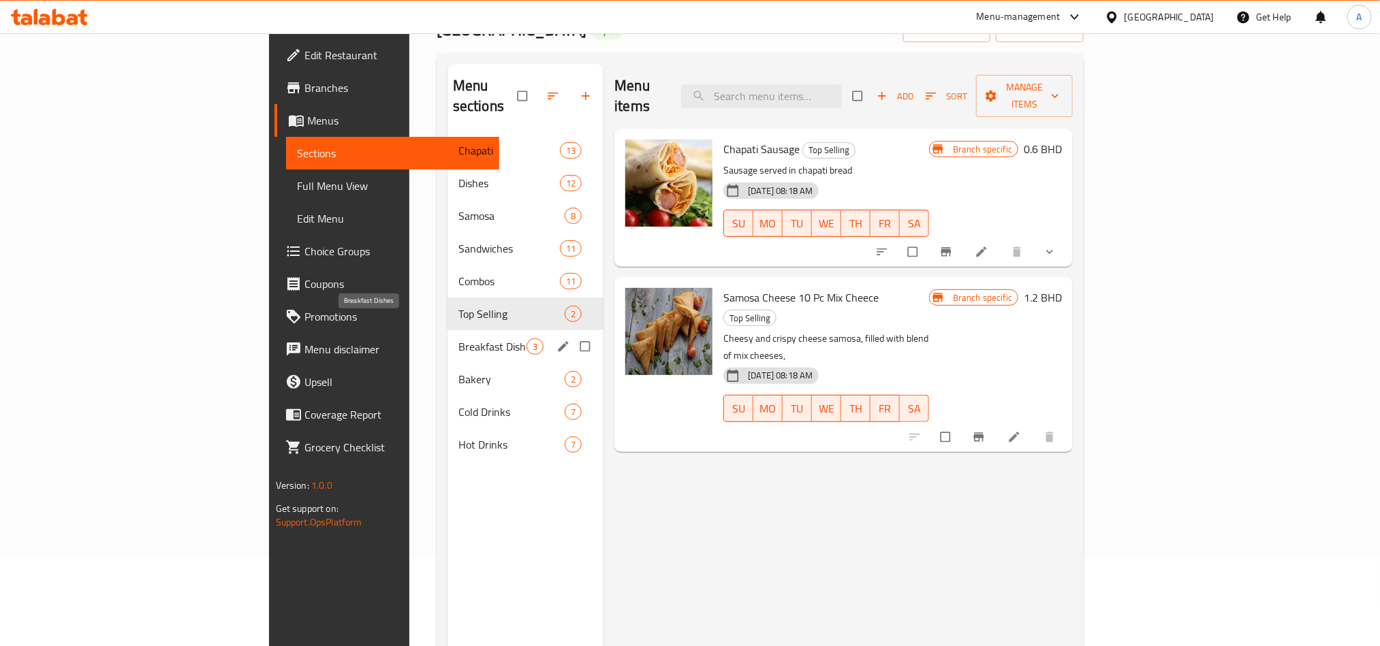
click at [458, 339] on span "Breakfast Dishes" at bounding box center [492, 347] width 68 height 16
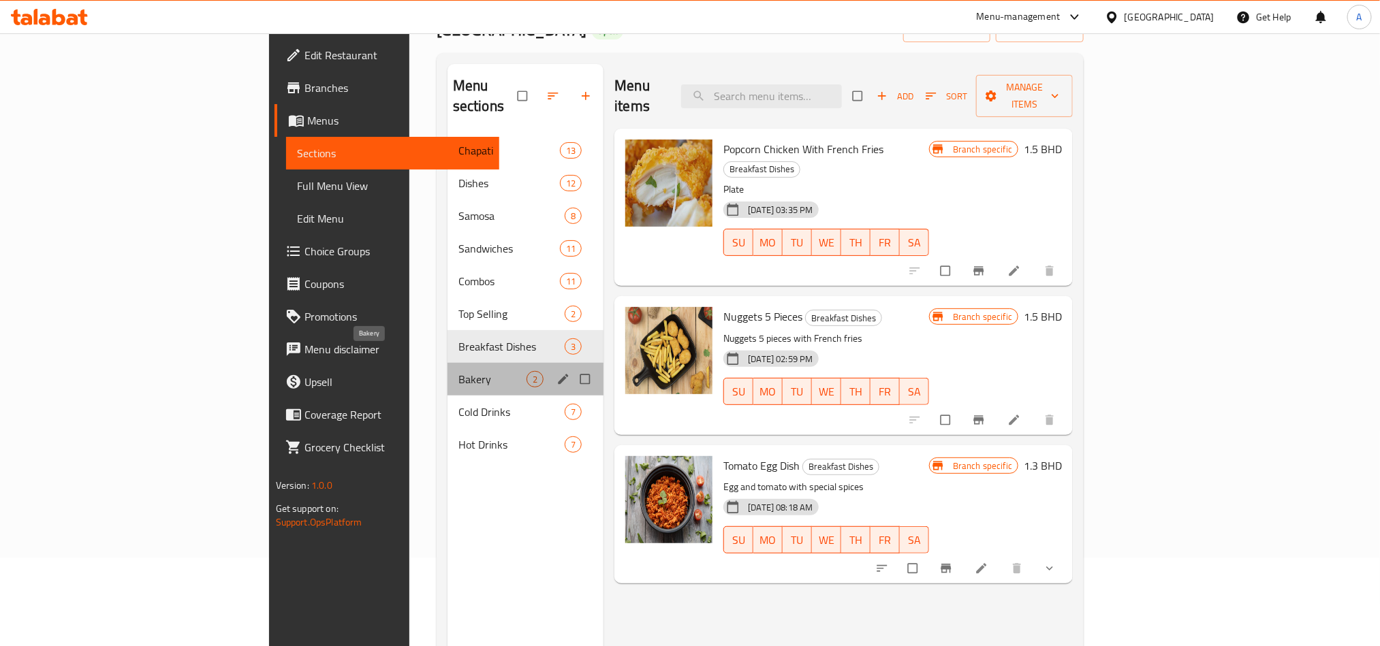
click at [458, 371] on span "Bakery" at bounding box center [492, 379] width 68 height 16
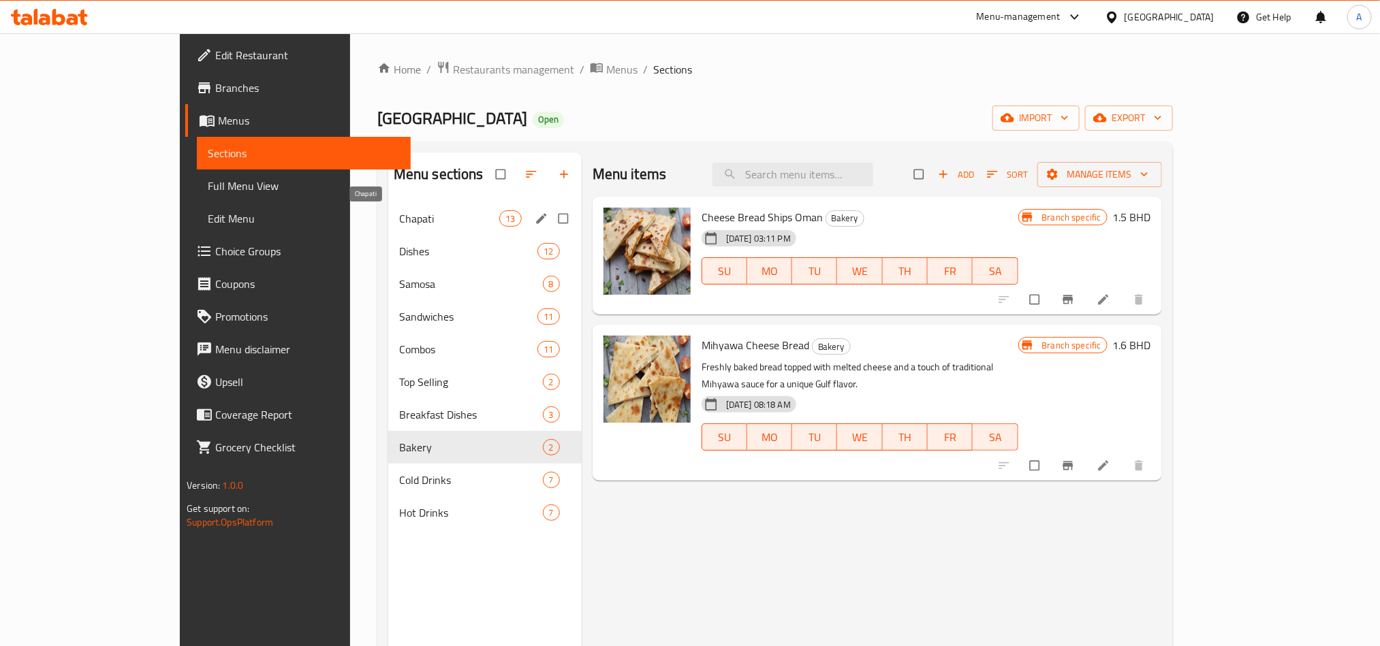
drag, startPoint x: 382, startPoint y: 225, endPoint x: 411, endPoint y: 225, distance: 28.6
click at [399, 225] on span "Chapati" at bounding box center [449, 218] width 101 height 16
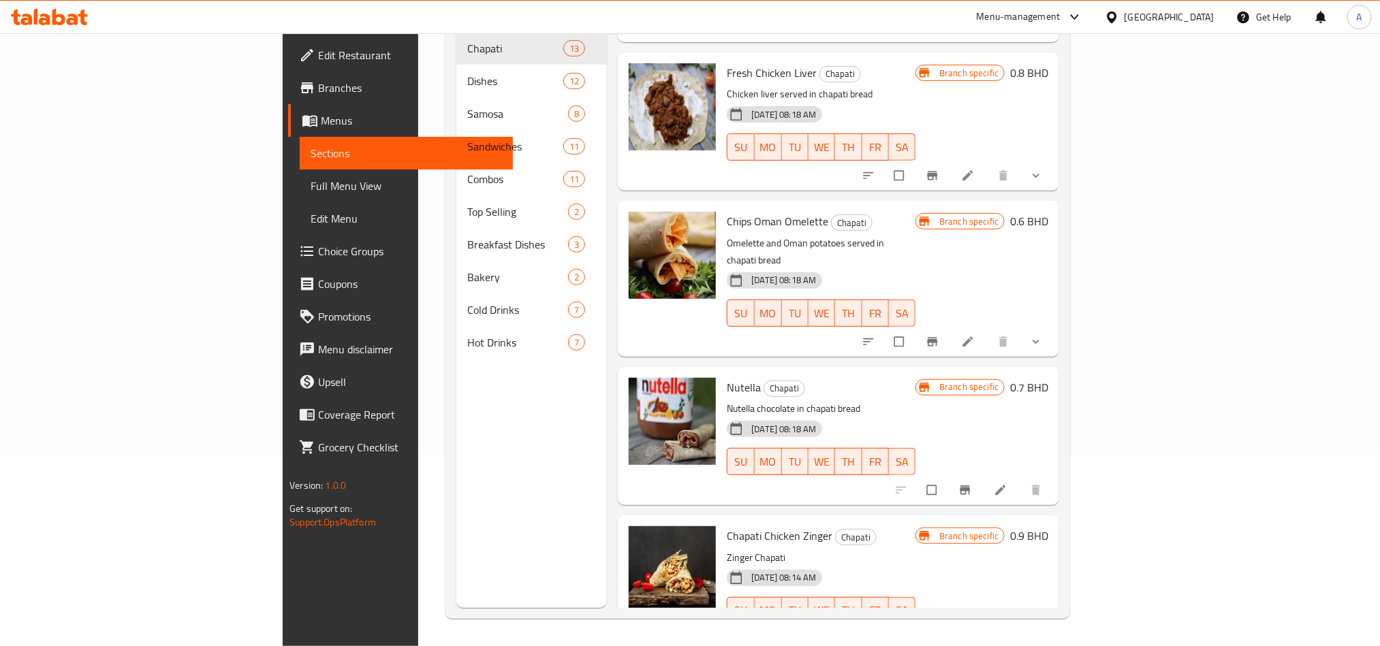
scroll to position [1280, 0]
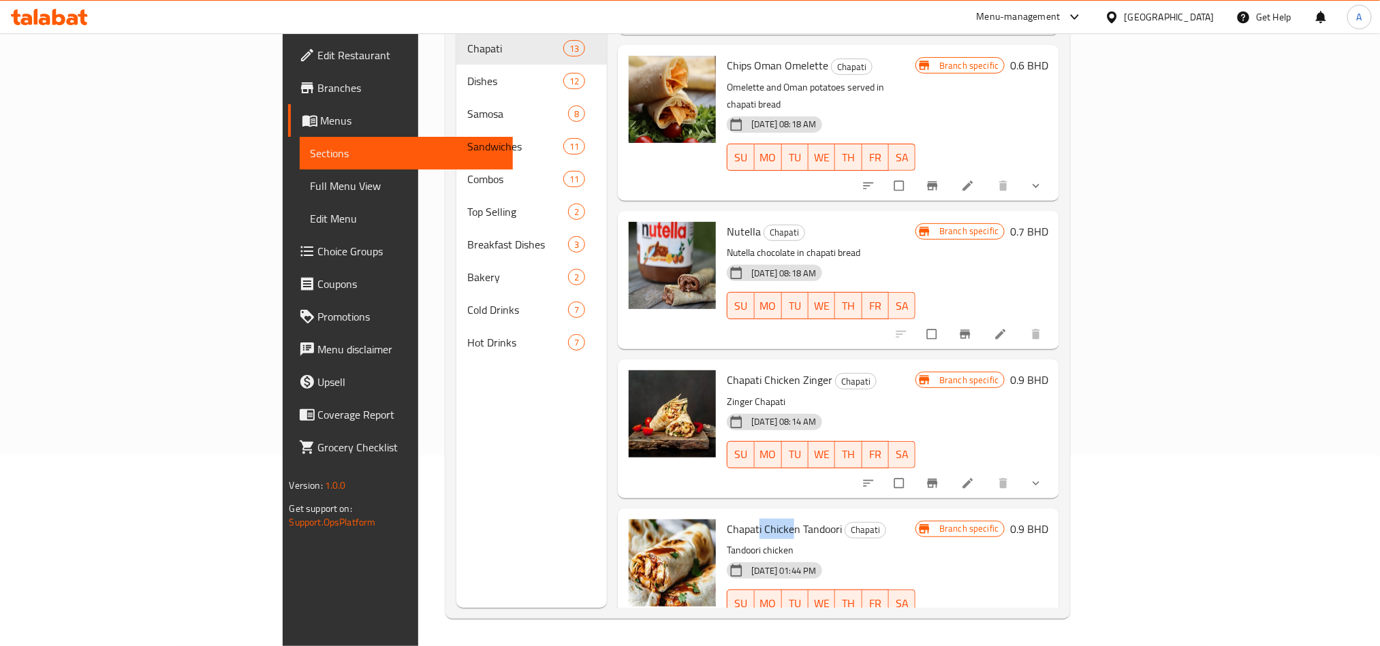
drag, startPoint x: 689, startPoint y: 480, endPoint x: 725, endPoint y: 478, distance: 36.8
click at [725, 514] on div "Chapati Chicken Tandoori Chapati Tandoori chicken 04-11-2024 01:44 PM SU MO TU …" at bounding box center [821, 577] width 200 height 127
click at [938, 628] on icon "Branch-specific-item" at bounding box center [933, 632] width 10 height 9
click at [456, 360] on div "Menu sections Chapati 13 Dishes 12 Samosa 8 Sandwiches 11 Combos 11 Top Selling…" at bounding box center [531, 285] width 151 height 646
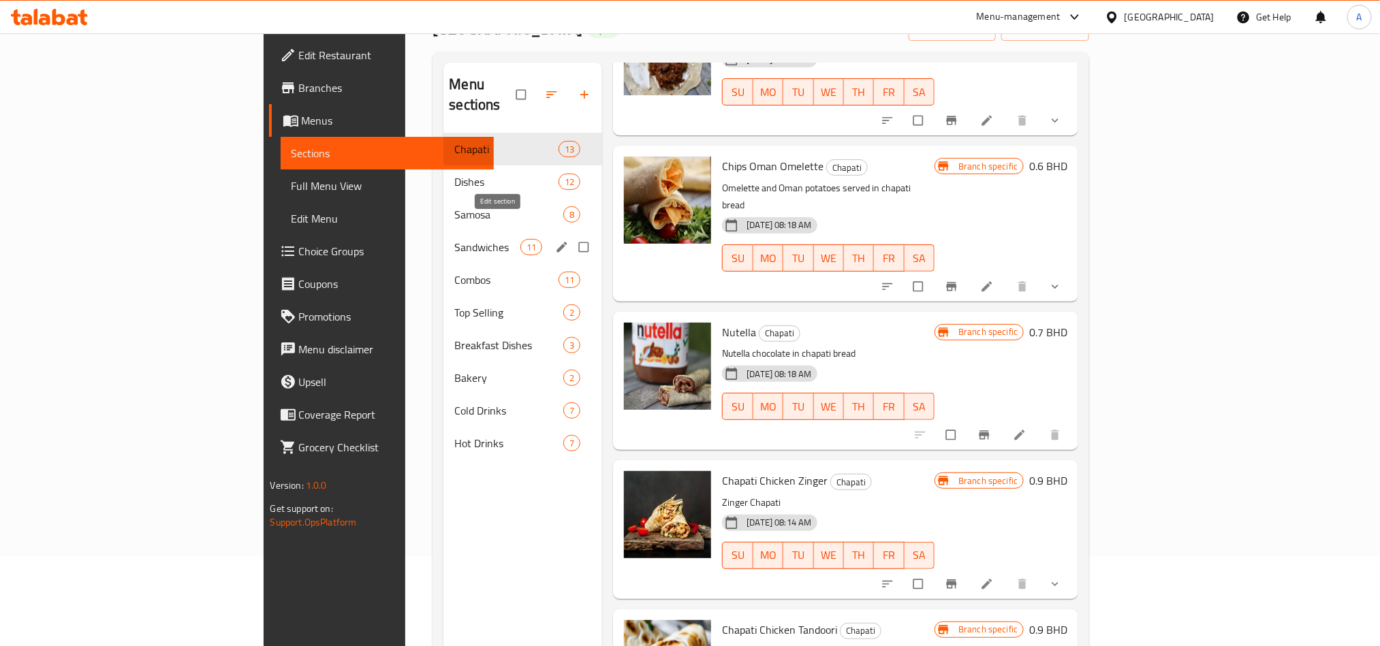
scroll to position [89, 0]
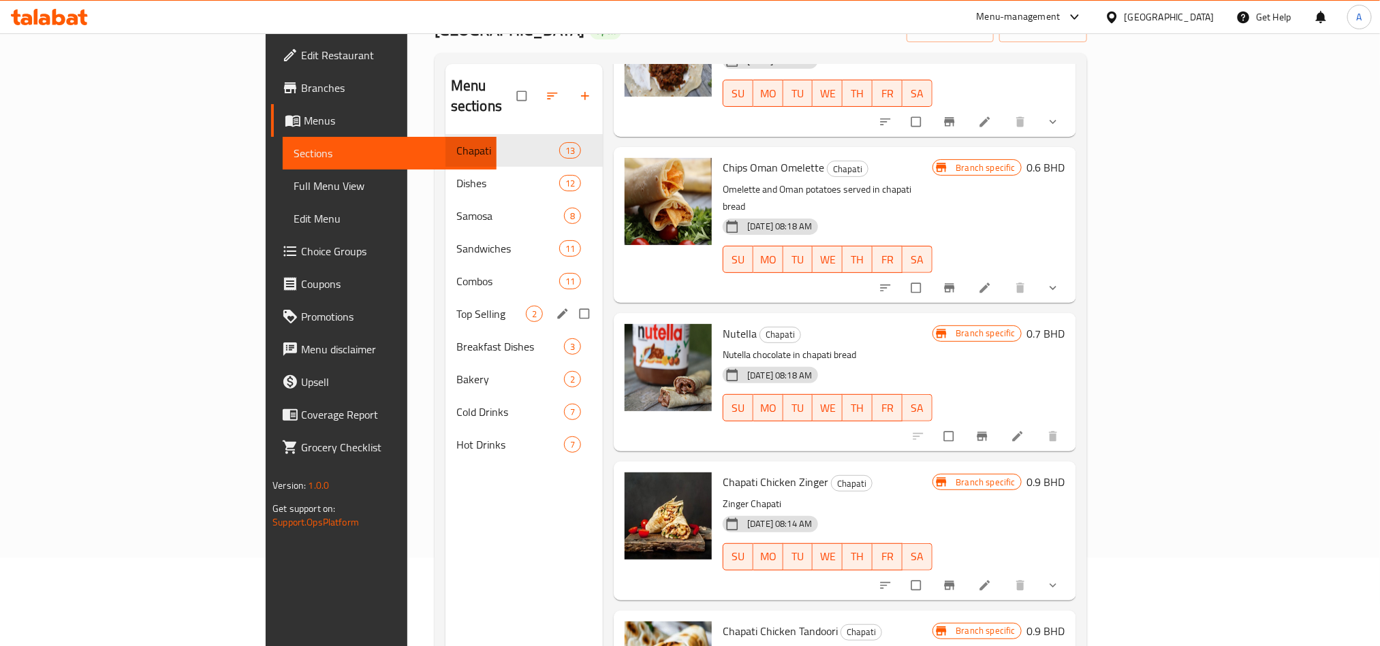
click at [456, 306] on span "Top Selling" at bounding box center [490, 314] width 69 height 16
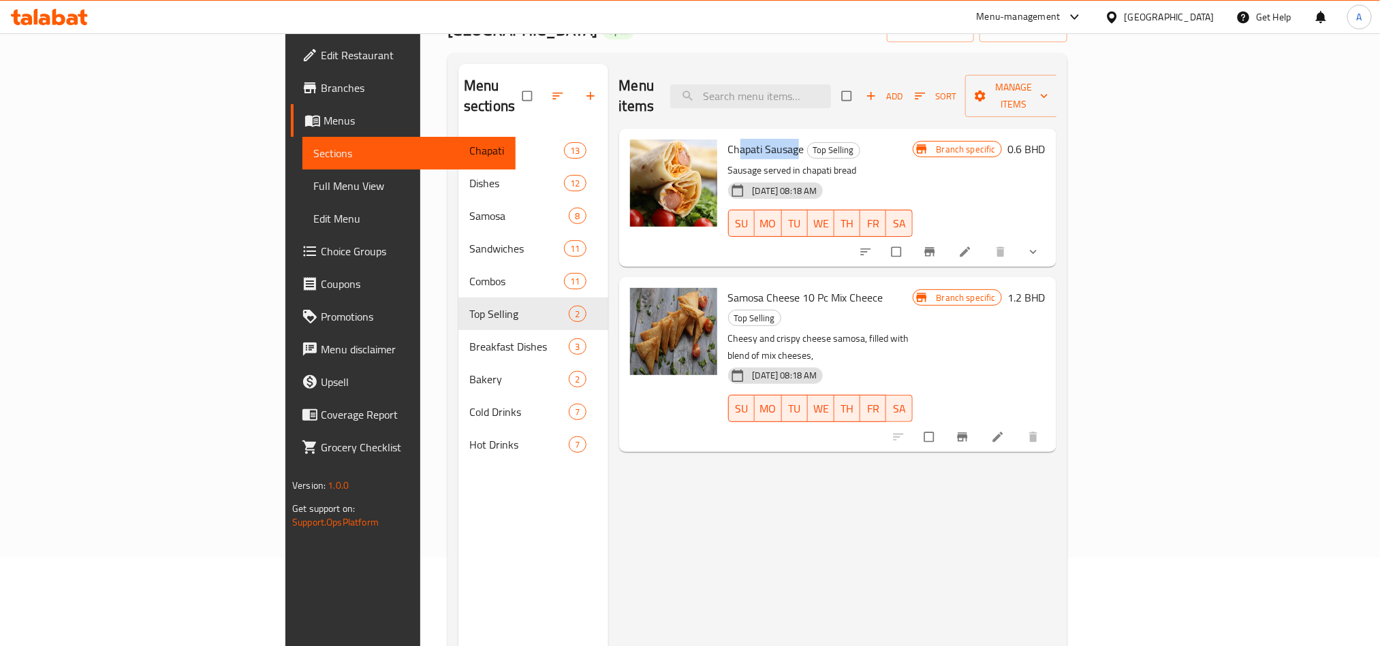
drag, startPoint x: 669, startPoint y: 123, endPoint x: 726, endPoint y: 129, distance: 57.5
click at [728, 139] on span "Chapati Sausage" at bounding box center [766, 149] width 76 height 20
click at [1056, 251] on div "Menu items Add Sort Manage items Chapati Sausage Top Selling Sausage served in …" at bounding box center [832, 387] width 448 height 646
click at [947, 240] on button "Branch-specific-item" at bounding box center [931, 252] width 33 height 30
click at [730, 277] on div "Samosa Cheese 10 Pc Mix Cheece Top Selling Cheesy and crispy cheese samosa, fil…" at bounding box center [837, 364] width 437 height 174
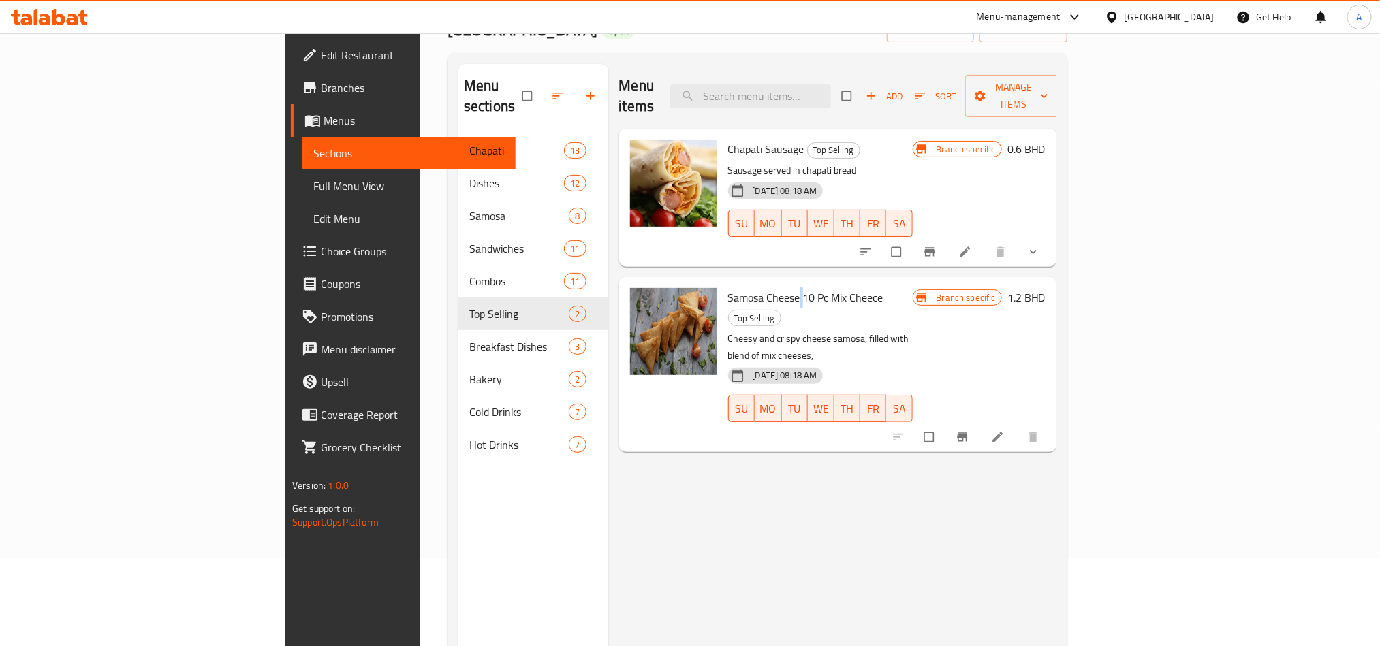
click at [730, 277] on div "Samosa Cheese 10 Pc Mix Cheece Top Selling Cheesy and crispy cheese samosa, fil…" at bounding box center [837, 364] width 437 height 174
click at [728, 330] on p "Cheesy and crispy cheese samosa, filled with blend of mix cheeses," at bounding box center [820, 347] width 185 height 34
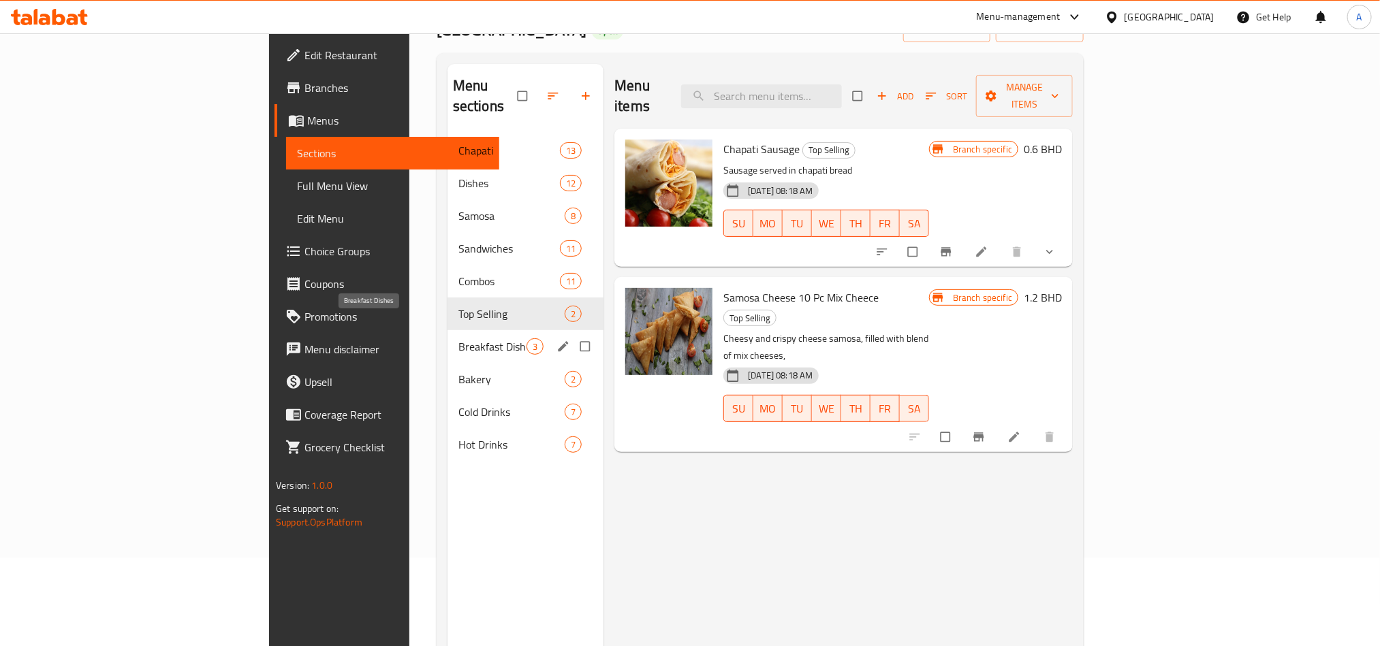
click at [458, 339] on span "Breakfast Dishes" at bounding box center [492, 347] width 68 height 16
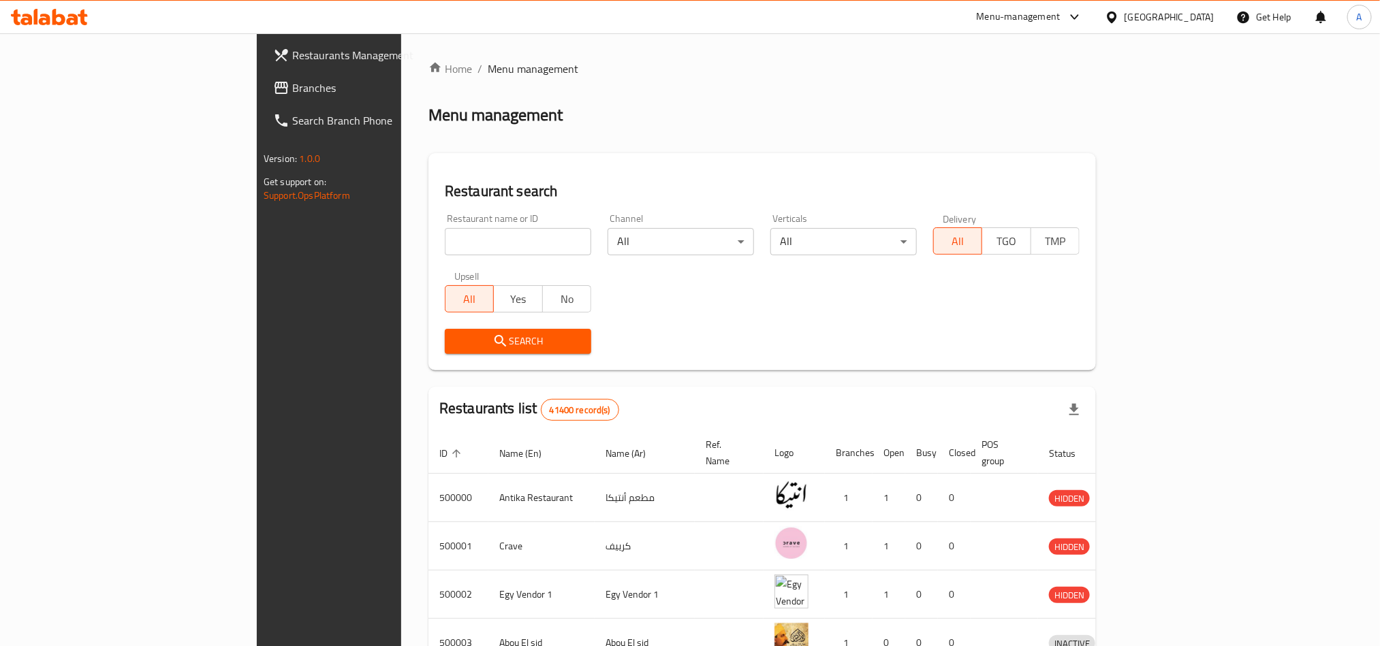
click at [445, 279] on div "All Yes No" at bounding box center [518, 292] width 146 height 41
drag, startPoint x: 381, startPoint y: 254, endPoint x: 401, endPoint y: 233, distance: 29.4
click at [445, 254] on input "search" at bounding box center [518, 241] width 146 height 27
paste input "774083"
type input "774083"
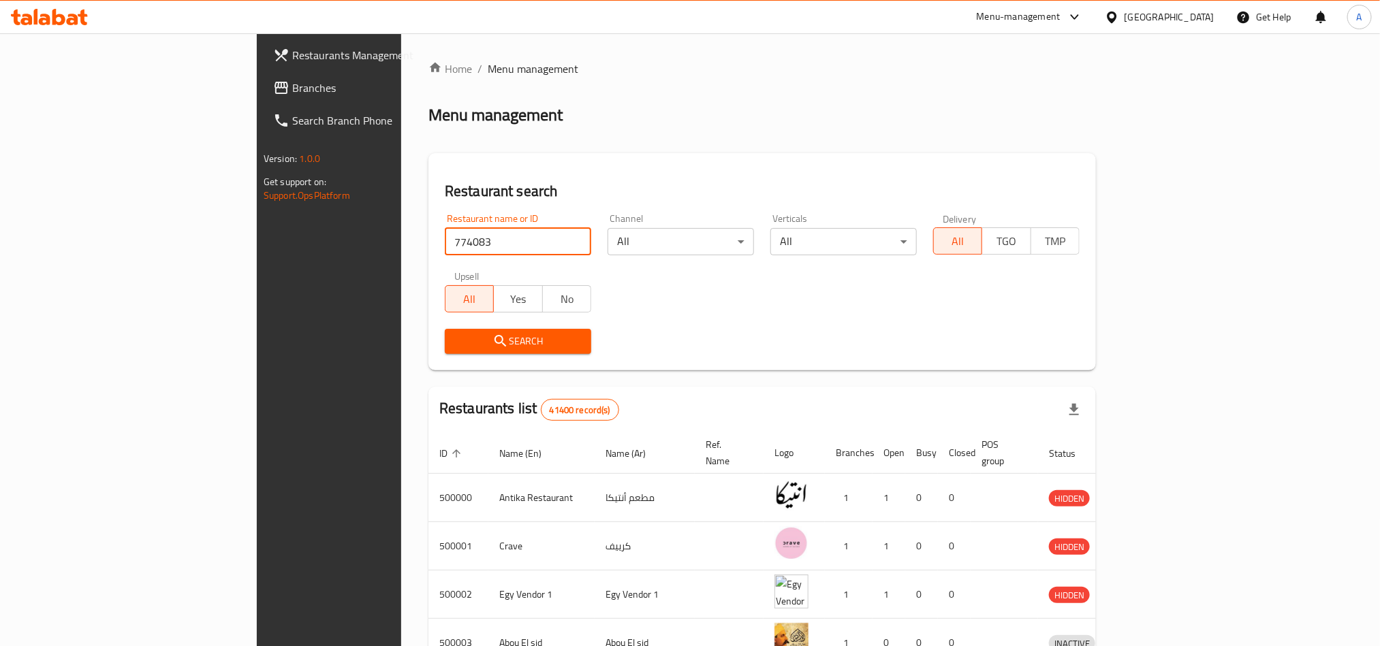
click button "Search" at bounding box center [518, 341] width 146 height 25
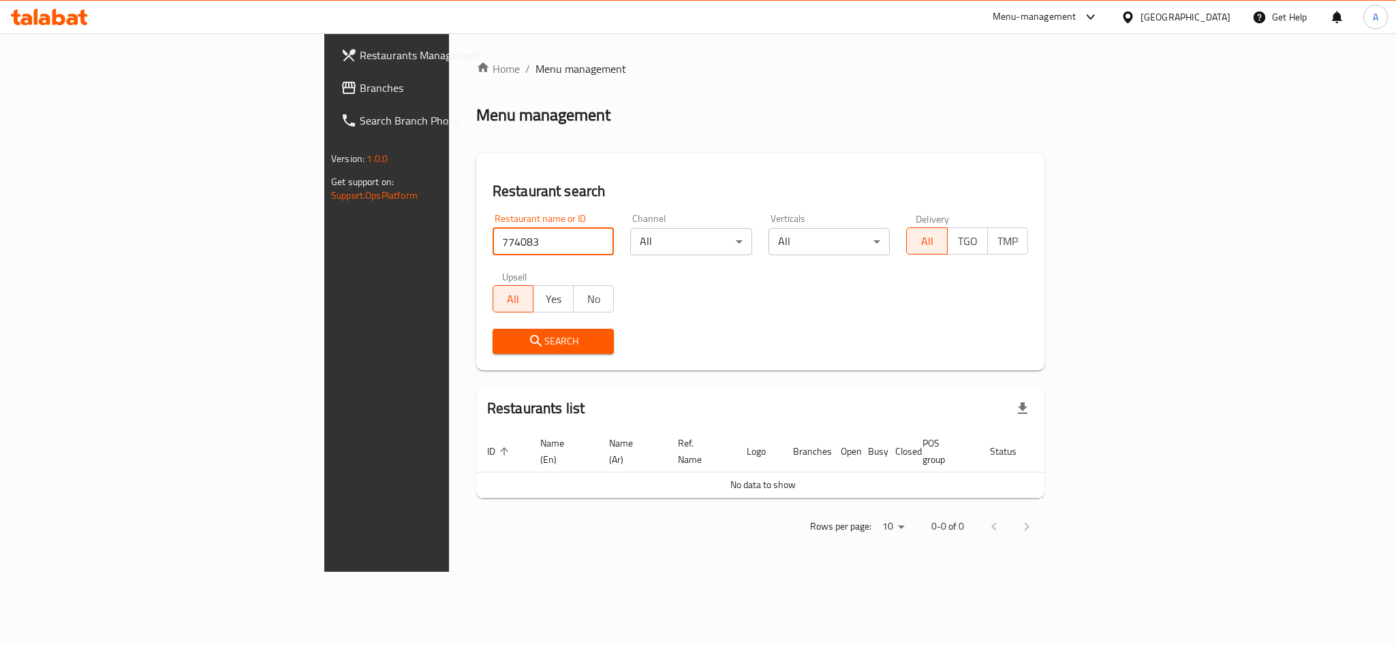
drag, startPoint x: 108, startPoint y: 78, endPoint x: 491, endPoint y: 139, distance: 387.6
click at [360, 80] on span "Branches" at bounding box center [453, 88] width 187 height 16
